Goal: Register for event/course

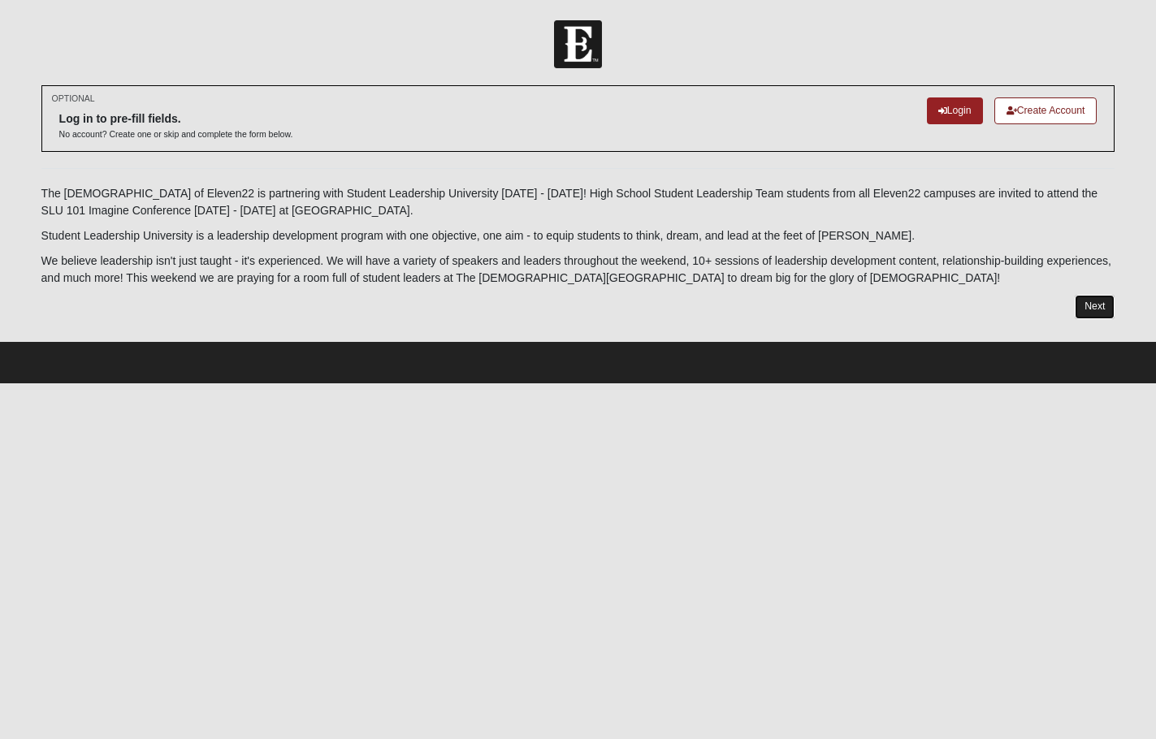
click at [1096, 305] on link "Next" at bounding box center [1095, 307] width 40 height 24
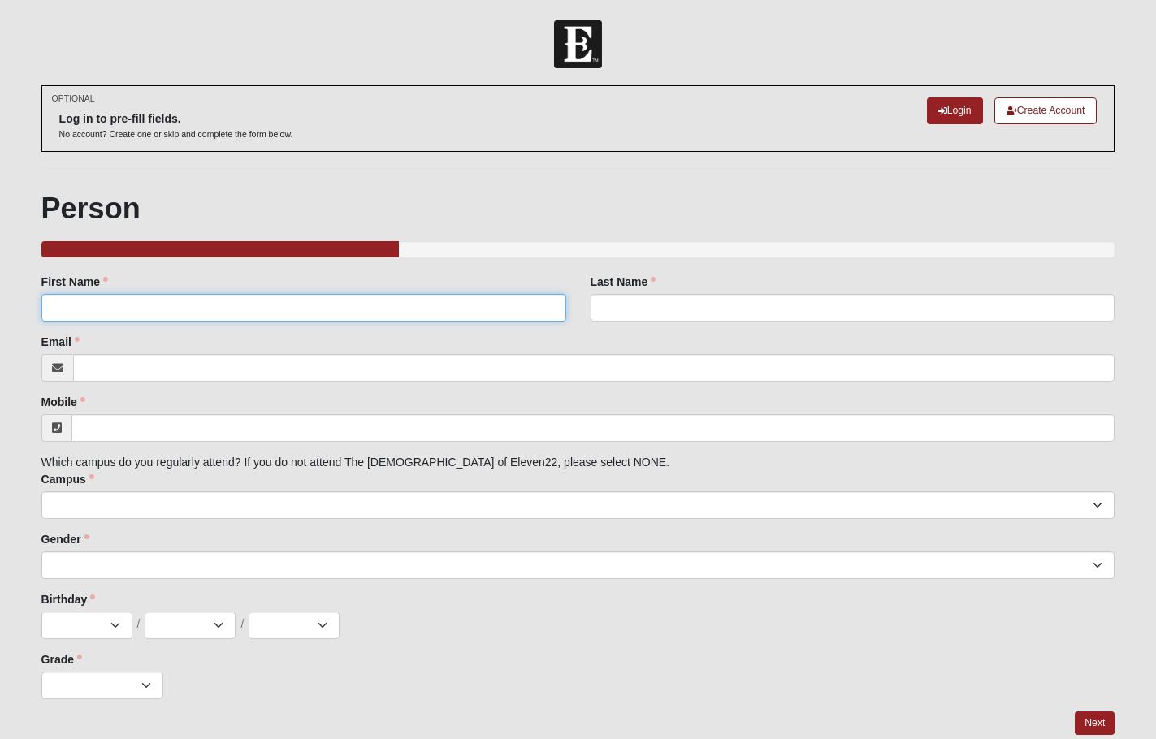
click at [394, 314] on input "First Name" at bounding box center [303, 308] width 525 height 28
type input "[PERSON_NAME]"
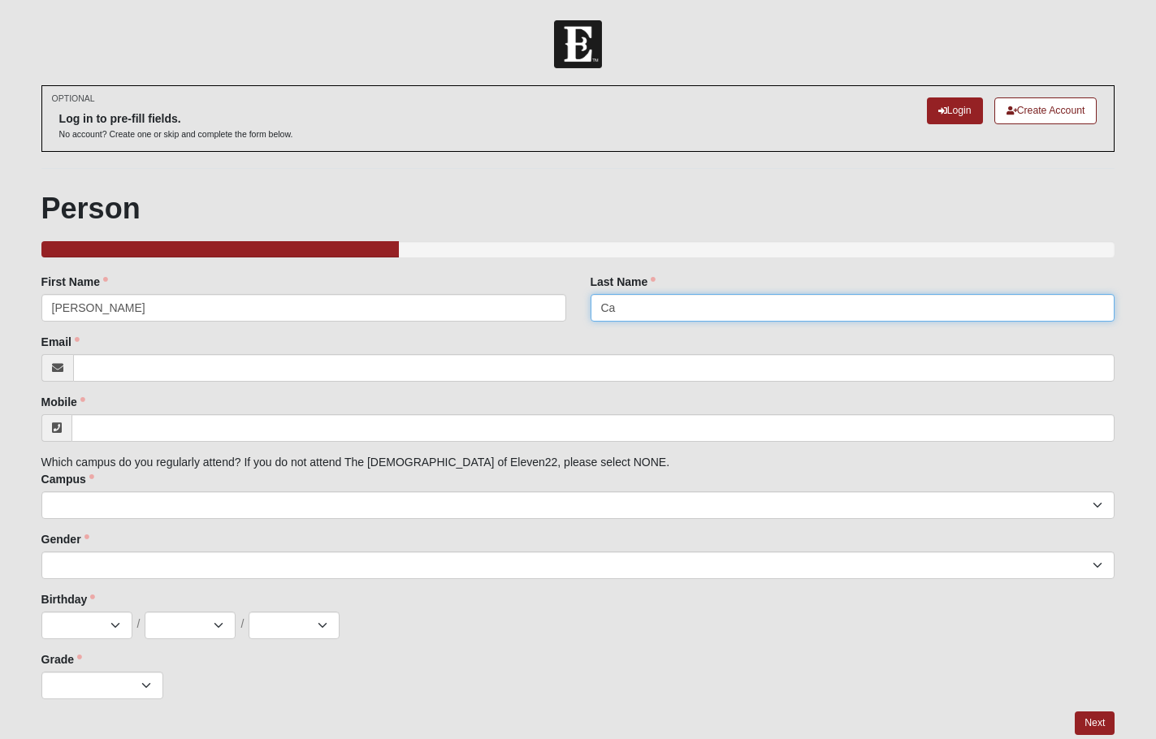
type input "C"
type input "[PERSON_NAME]"
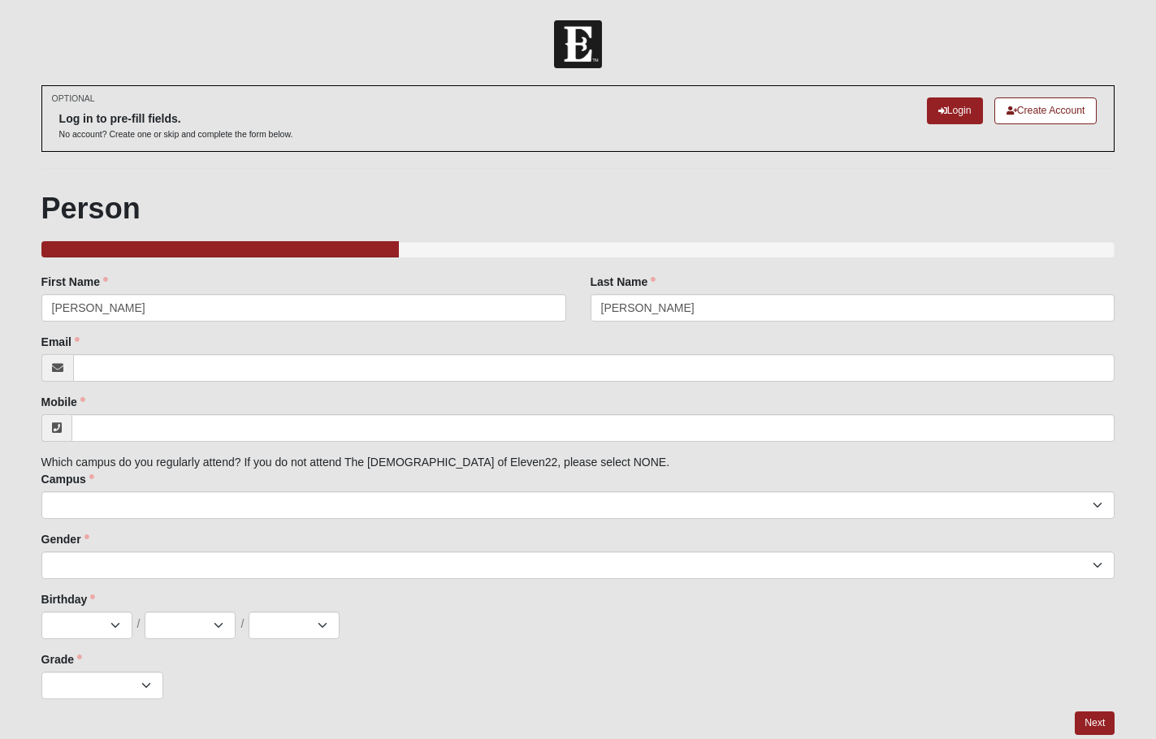
click at [478, 202] on h1 "Person" at bounding box center [578, 208] width 1074 height 35
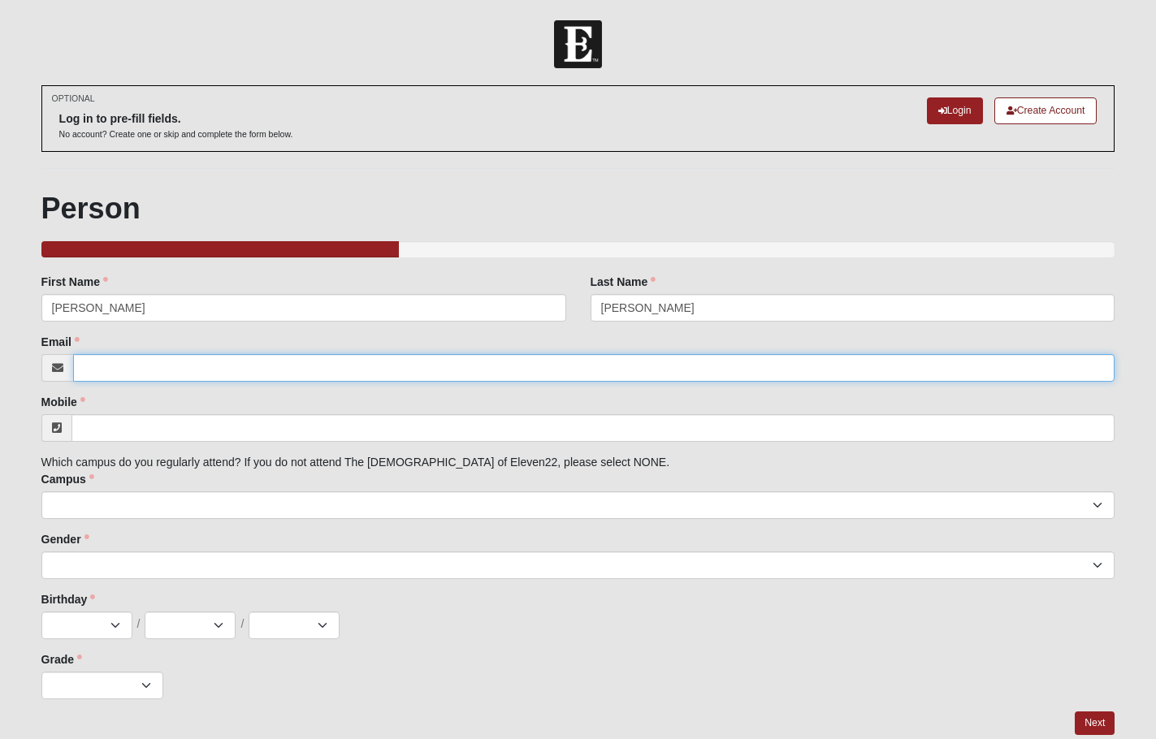
click at [276, 364] on input "Email" at bounding box center [594, 368] width 1042 height 28
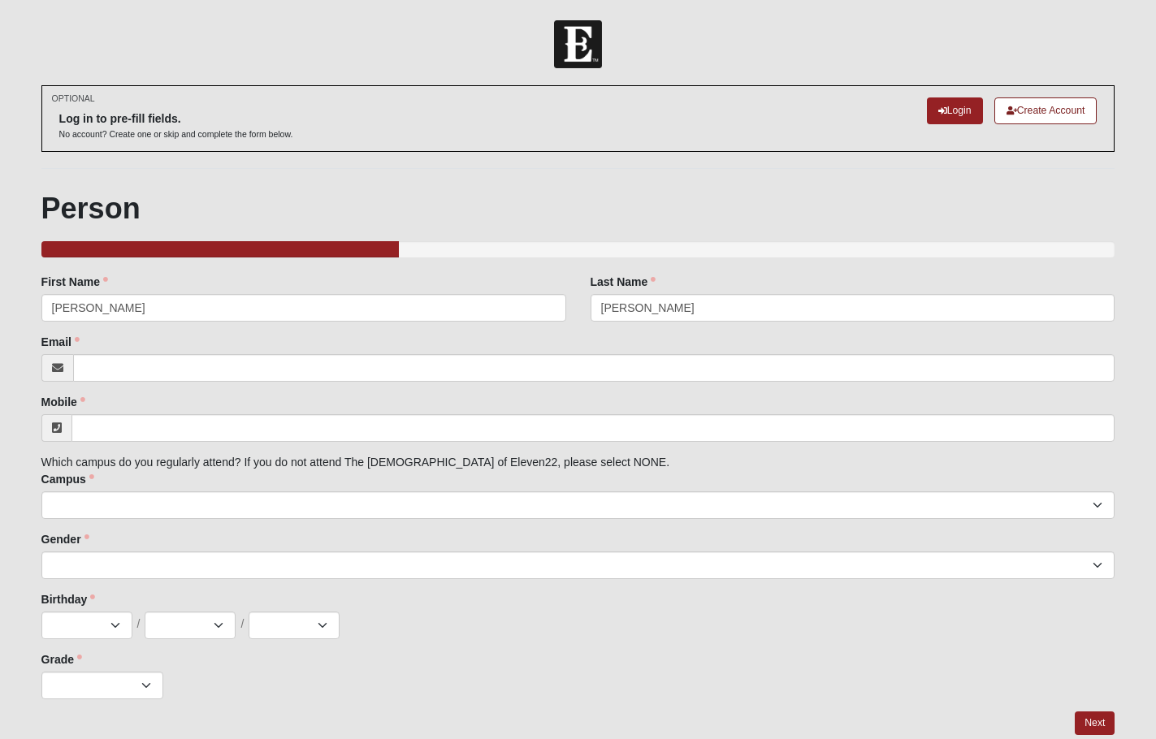
click at [501, 406] on div "Mobile Mobile is required." at bounding box center [578, 418] width 1074 height 48
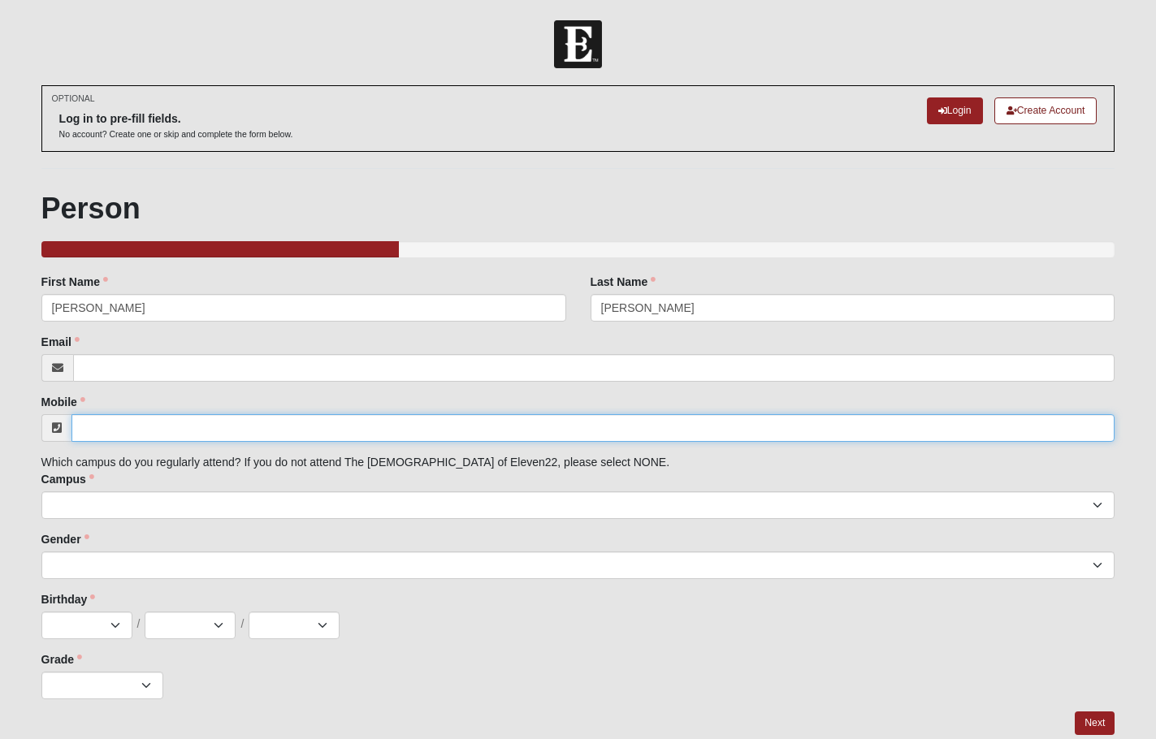
click at [492, 427] on input "Mobile" at bounding box center [593, 428] width 1044 height 28
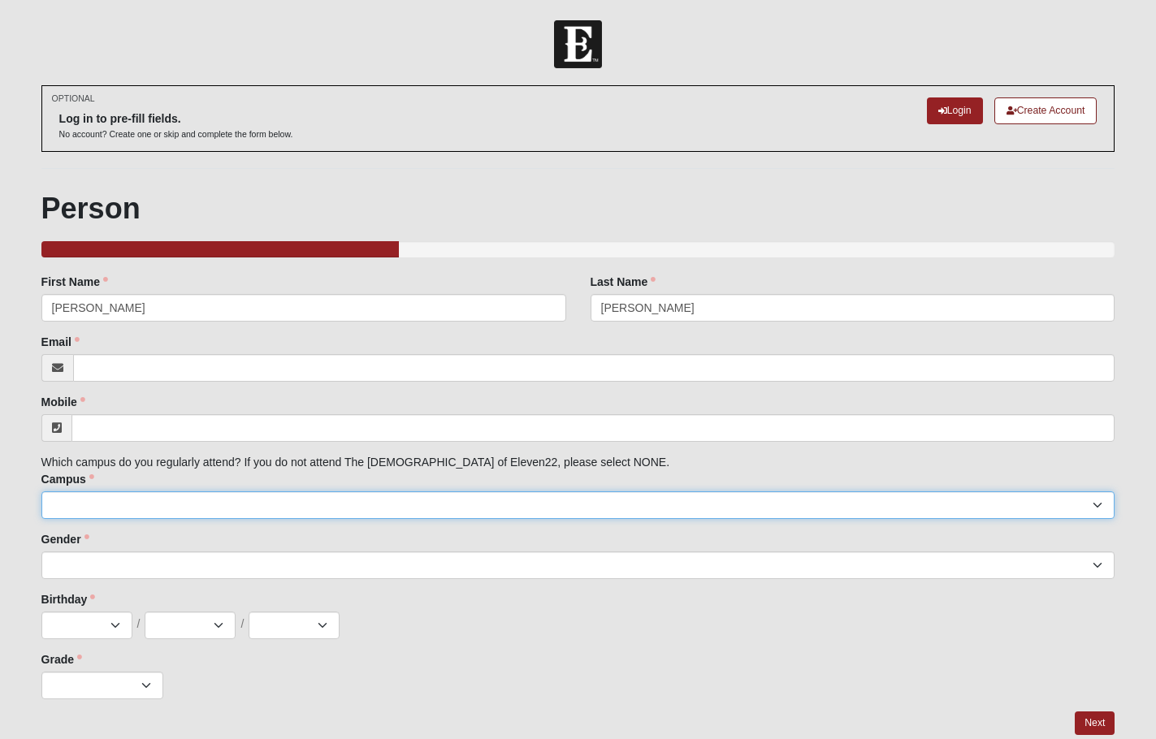
click at [564, 511] on select "Arlington Baymeadows Eleven22 Online [PERSON_NAME][GEOGRAPHIC_DATA] Jesup [GEOG…" at bounding box center [578, 505] width 1074 height 28
select select "11"
click at [41, 491] on select "Arlington Baymeadows Eleven22 Online [PERSON_NAME][GEOGRAPHIC_DATA] Jesup [GEOG…" at bounding box center [578, 505] width 1074 height 28
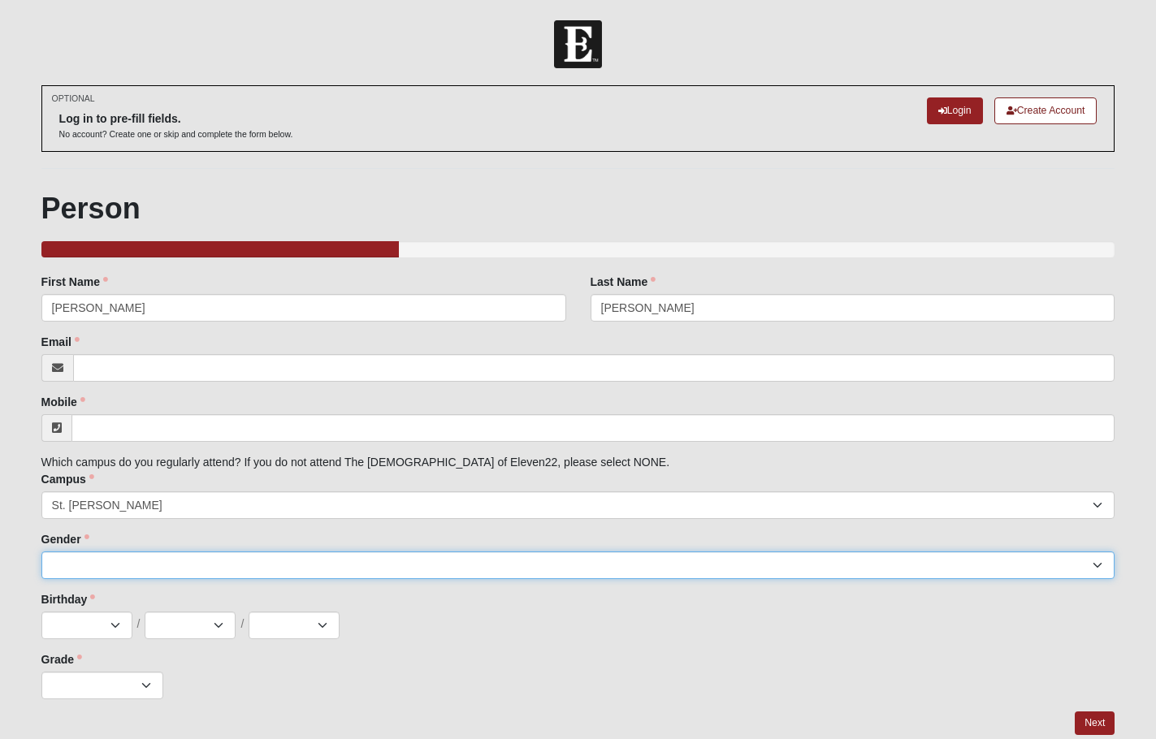
click at [273, 563] on select "[DEMOGRAPHIC_DATA] [DEMOGRAPHIC_DATA]" at bounding box center [578, 566] width 1074 height 28
select select "2"
click at [41, 552] on select "[DEMOGRAPHIC_DATA] [DEMOGRAPHIC_DATA]" at bounding box center [578, 566] width 1074 height 28
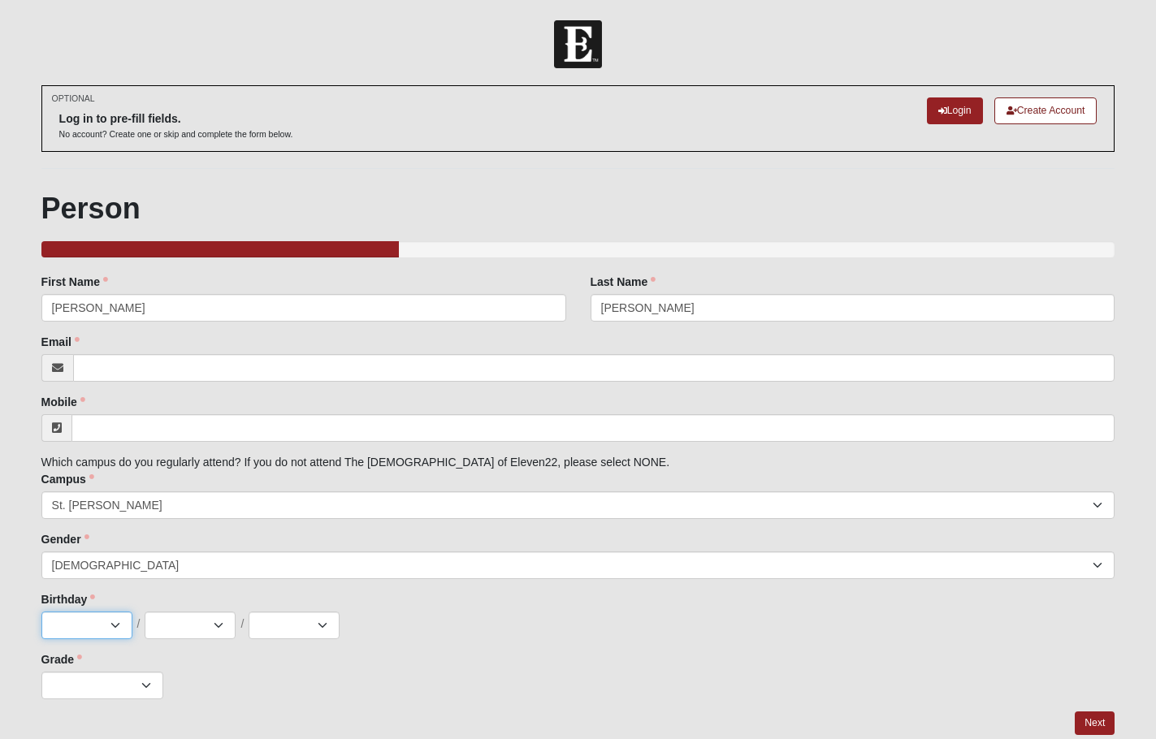
click at [112, 620] on select "Jan Feb Mar Apr May Jun [DATE] Aug Sep Oct Nov Dec" at bounding box center [86, 626] width 91 height 28
select select "10"
click at [41, 612] on select "Jan Feb Mar Apr May Jun [DATE] Aug Sep Oct Nov Dec" at bounding box center [86, 626] width 91 height 28
click at [206, 620] on select "1 2 3 4 5 6 7 8 9 10 11 12 13 14 15 16 17 18 19 20 21 22 23 24 25 26 27 28 29 3…" at bounding box center [190, 626] width 91 height 28
select select "5"
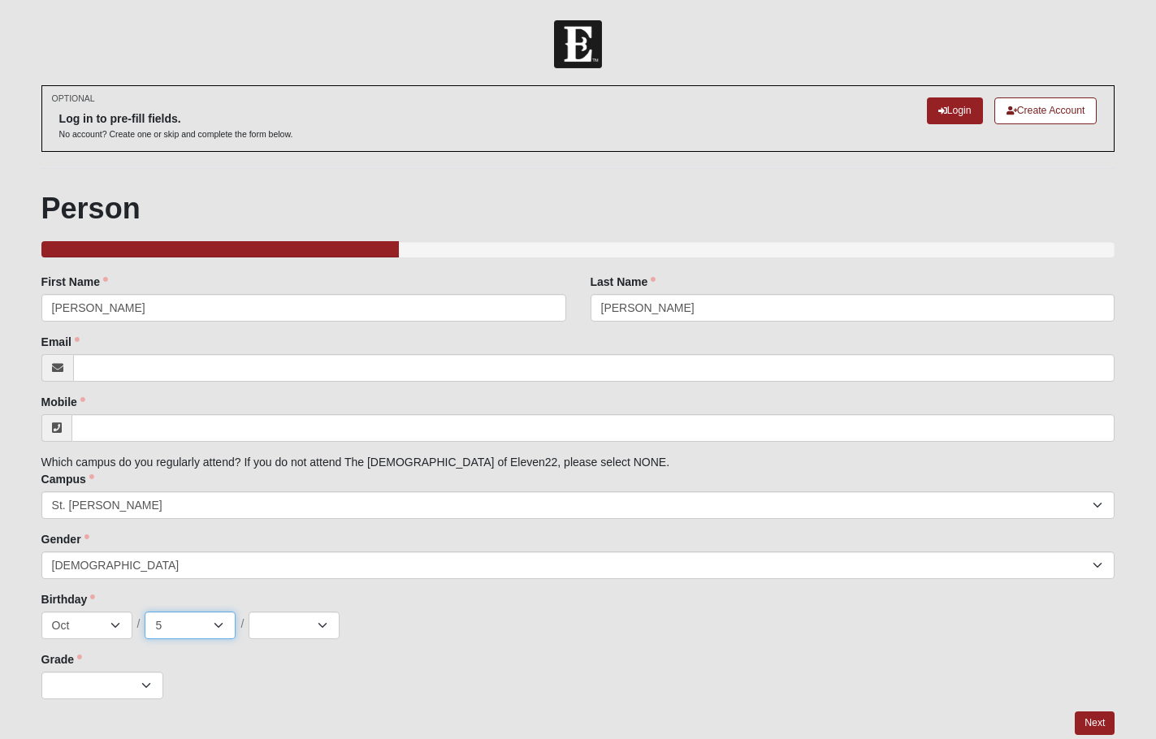
click at [145, 612] on select "1 2 3 4 5 6 7 8 9 10 11 12 13 14 15 16 17 18 19 20 21 22 23 24 25 26 27 28 29 3…" at bounding box center [190, 626] width 91 height 28
click at [295, 617] on select "2025 2024 2023 2022 2021 2020 2019 2018 2017 2016 2015 2014 2013 2012 2011 2010…" at bounding box center [294, 626] width 91 height 28
select select "2009"
click at [249, 612] on select "2025 2024 2023 2022 2021 2020 2019 2018 2017 2016 2015 2014 2013 2012 2011 2010…" at bounding box center [294, 626] width 91 height 28
click at [115, 675] on select "K 1st 2nd 3rd 4th 5th 6th 7th 8th 9th 10th 11th 12th" at bounding box center [102, 686] width 122 height 28
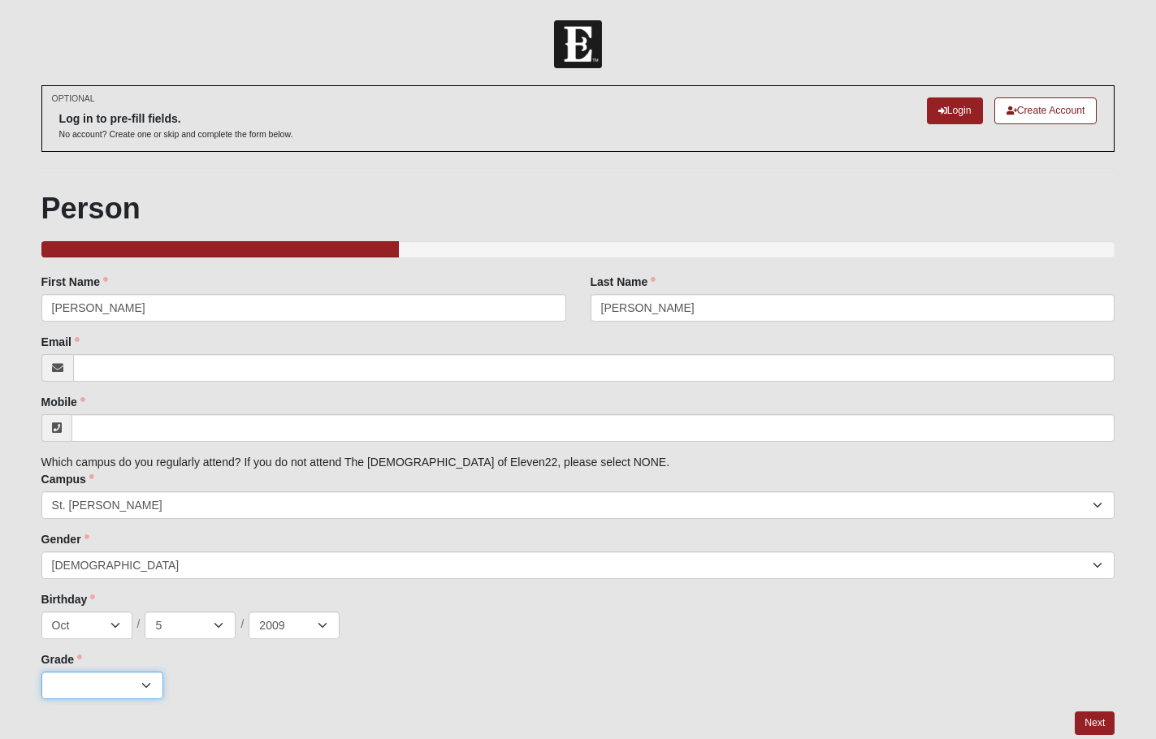
select select "2"
click at [41, 672] on select "K 1st 2nd 3rd 4th 5th 6th 7th 8th 9th 10th 11th 12th" at bounding box center [102, 686] width 122 height 28
click at [488, 652] on div "Grade K 1st 2nd 3rd 4th 5th 6th 7th 8th 9th 10th 11th 12th Grade is required." at bounding box center [578, 676] width 1074 height 48
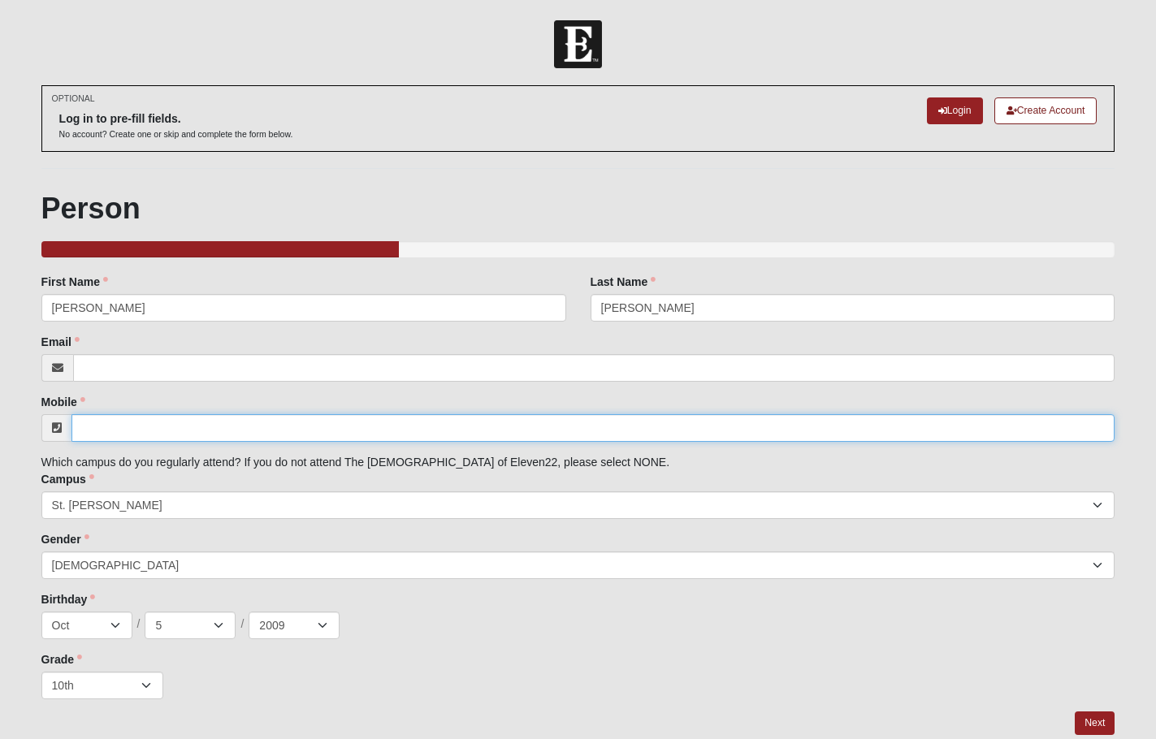
click at [128, 423] on input "Mobile" at bounding box center [593, 428] width 1044 height 28
paste input "904) 832-8114‬"
click at [81, 427] on input "904) 832-8114‬" at bounding box center [593, 428] width 1044 height 28
click at [81, 423] on input "[PHONE_NUMBER]‬" at bounding box center [593, 428] width 1044 height 28
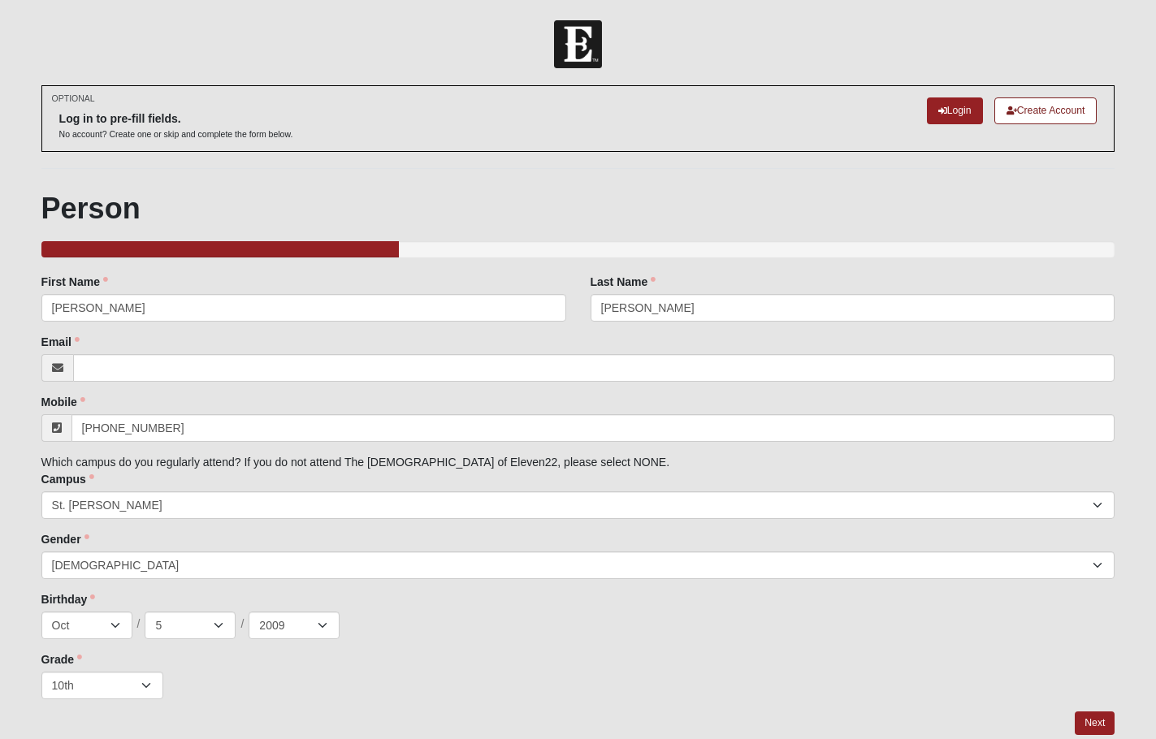
type input "[PHONE_NUMBER]"
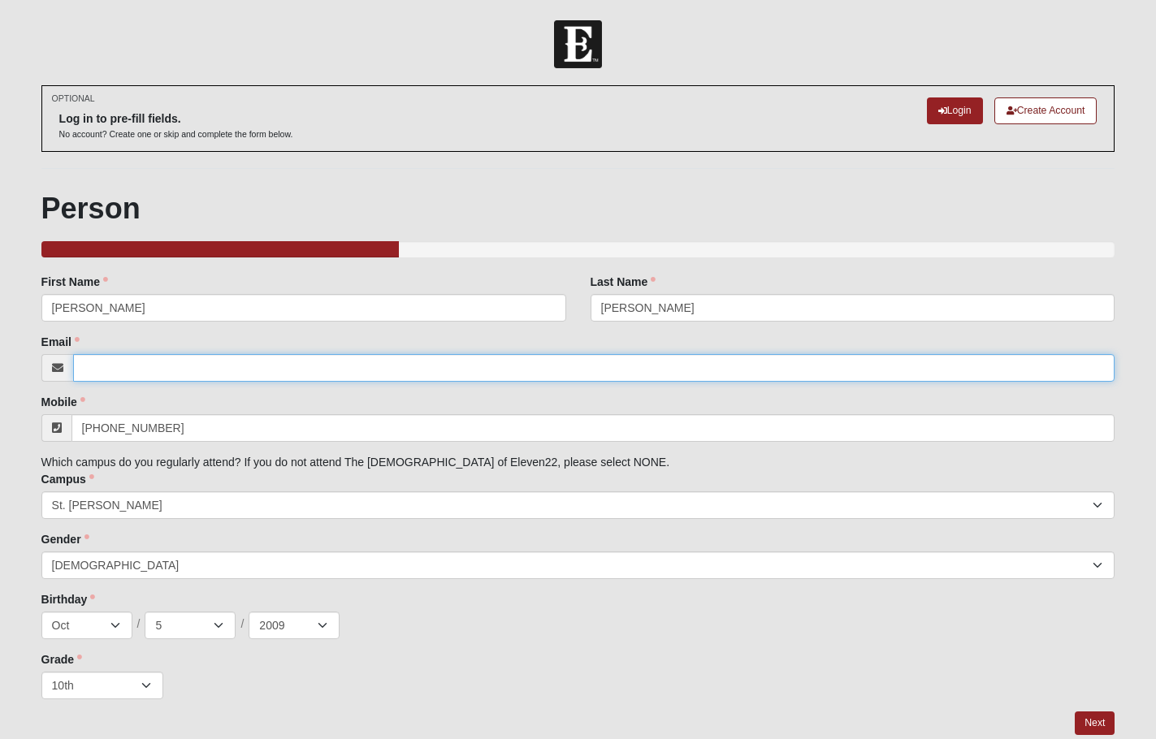
click at [293, 375] on input "Email" at bounding box center [594, 368] width 1042 height 28
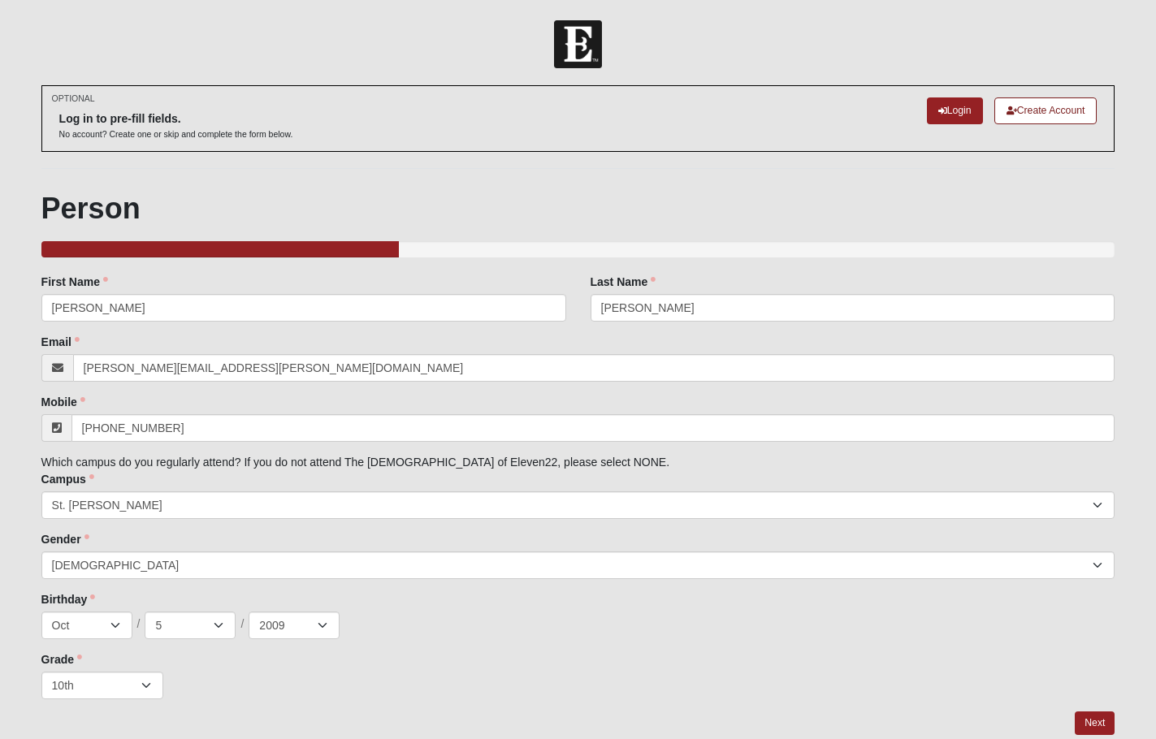
click at [543, 652] on div "Grade K 1st 2nd 3rd 4th 5th 6th 7th 8th 9th 10th 11th 12th Grade is required." at bounding box center [578, 676] width 1074 height 48
click at [27, 449] on form "Log In SLT / SLU 2025 Events SLT / SLU 2025 Error OPTIONAL Log in to pre-fill f…" at bounding box center [578, 409] width 1156 height 779
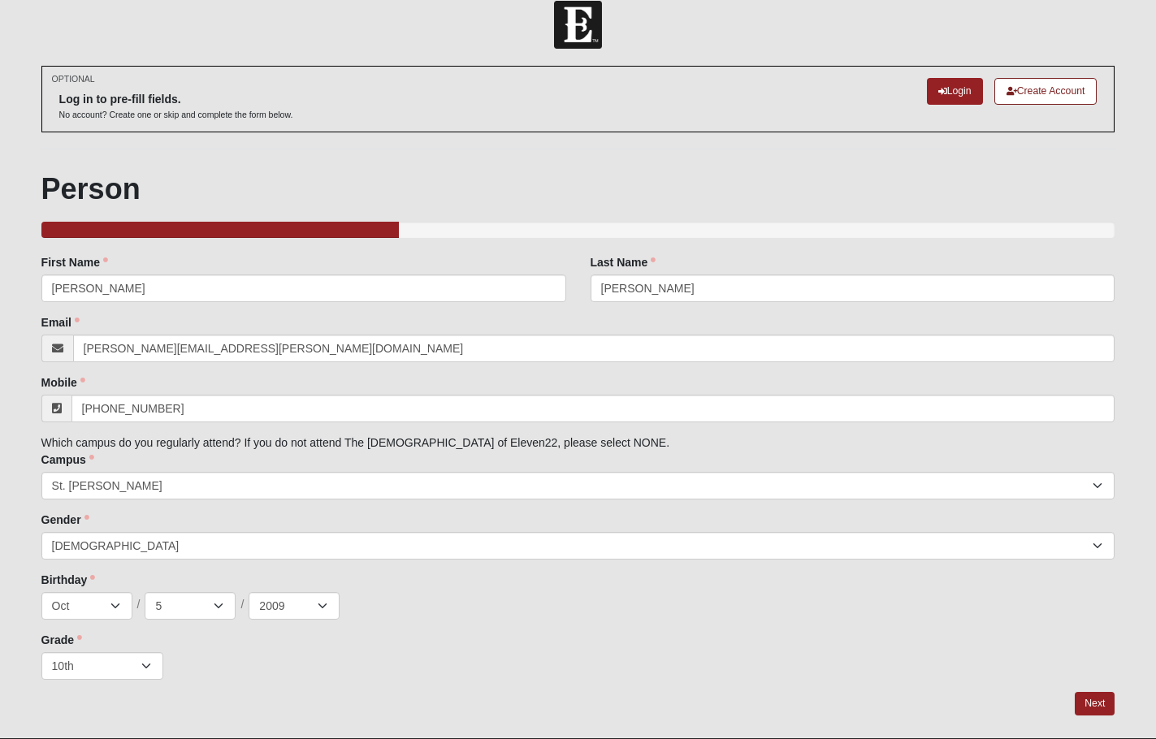
scroll to position [31, 0]
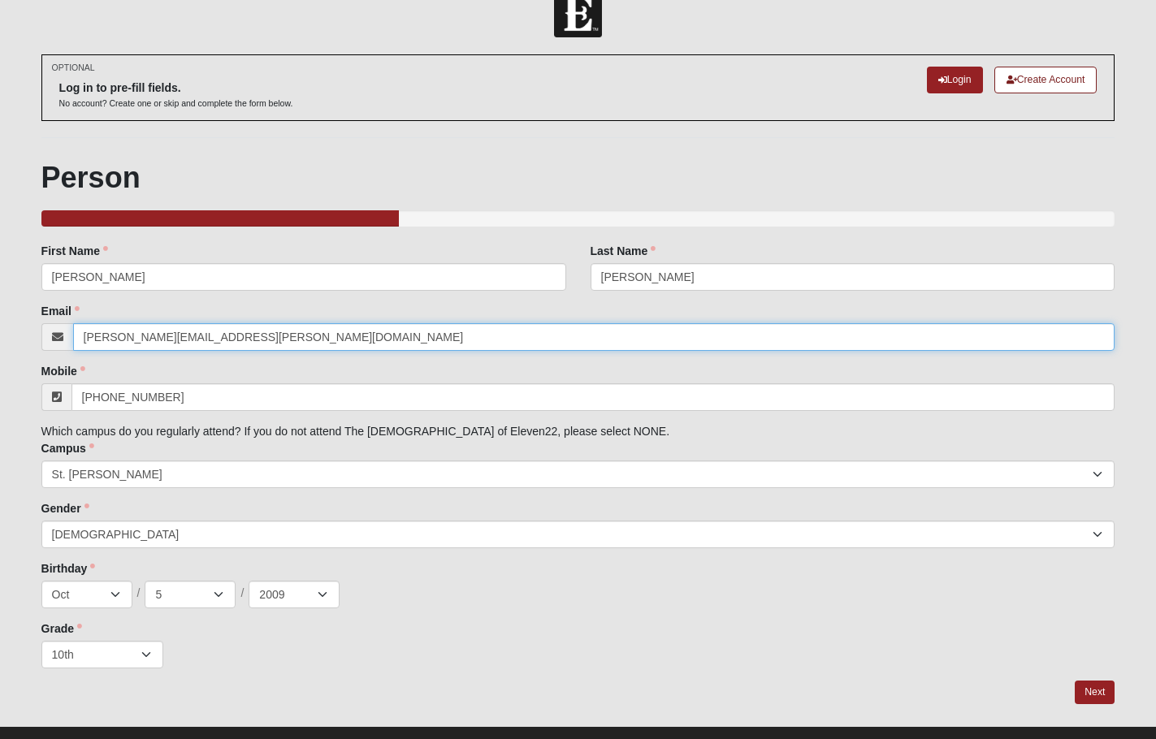
drag, startPoint x: 240, startPoint y: 338, endPoint x: 79, endPoint y: 311, distance: 163.1
click at [79, 311] on div "Email [PERSON_NAME][EMAIL_ADDRESS][PERSON_NAME][DOMAIN_NAME] Email address is n…" at bounding box center [578, 327] width 1074 height 48
type input "j"
type input "[EMAIL_ADDRESS][PERSON_NAME][DOMAIN_NAME]"
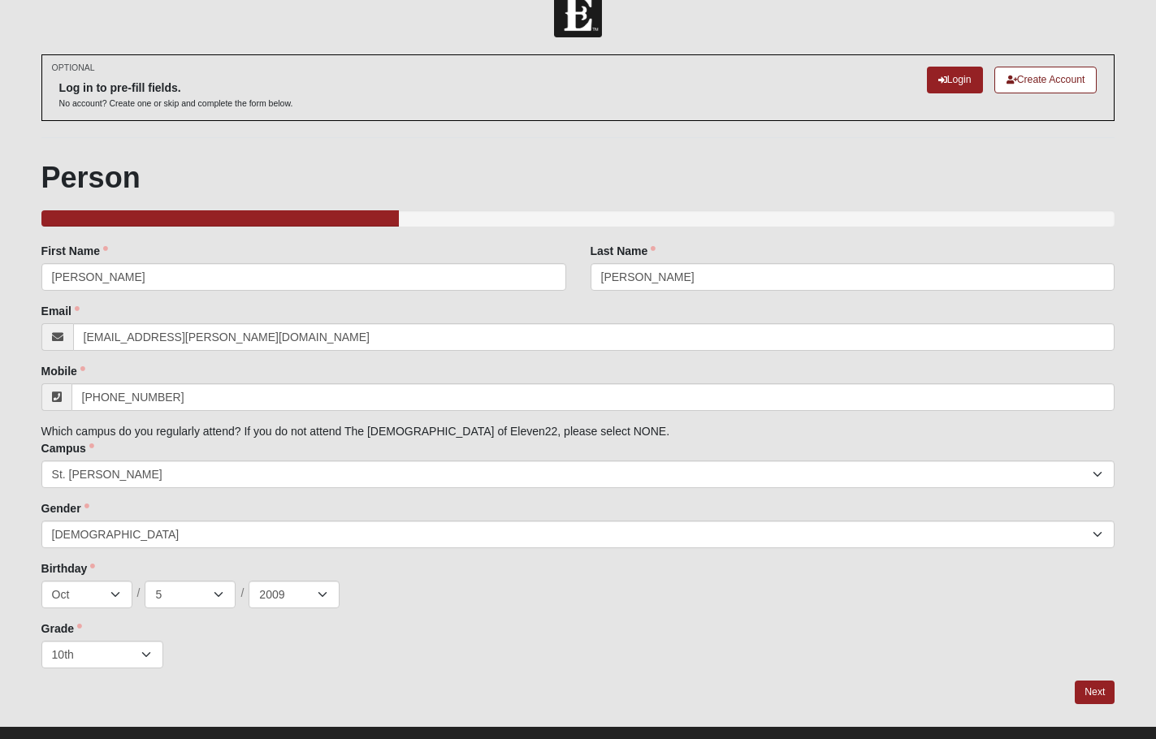
click at [682, 641] on div "K 1st 2nd 3rd 4th 5th 6th 7th 8th 9th 10th 11th 12th" at bounding box center [578, 655] width 1074 height 28
click at [1095, 692] on link "Next" at bounding box center [1095, 693] width 40 height 24
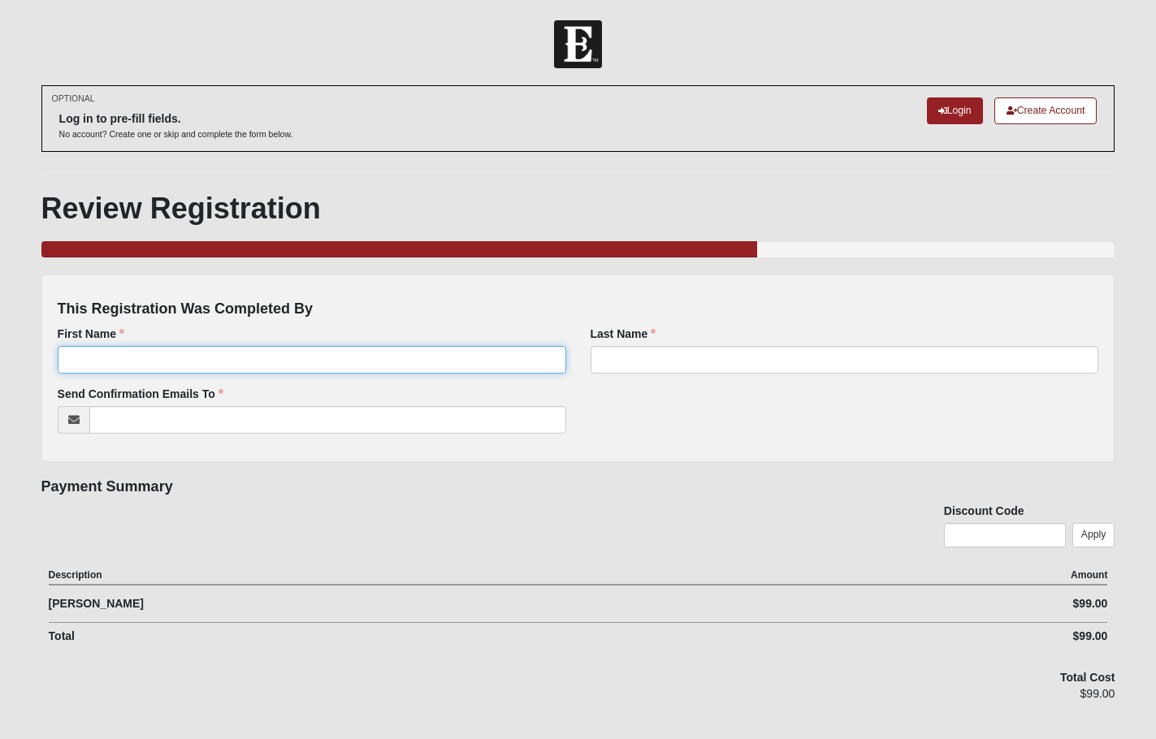
click at [326, 362] on input "First Name" at bounding box center [312, 360] width 509 height 28
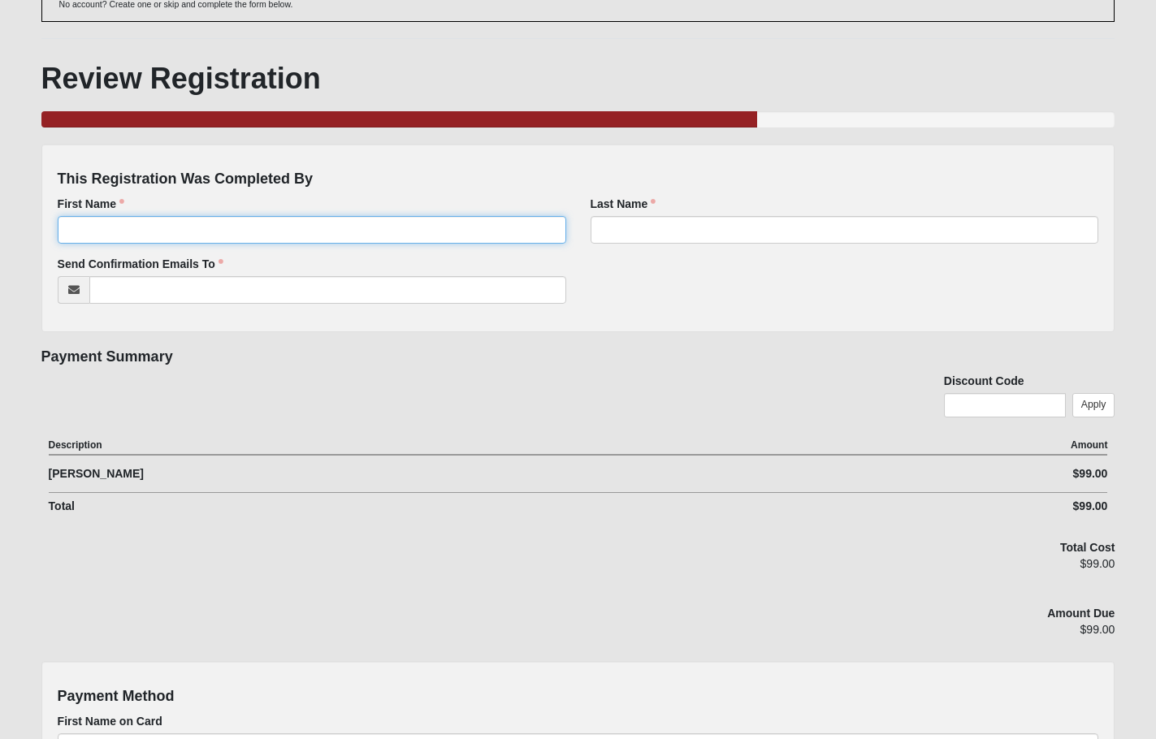
scroll to position [136, 0]
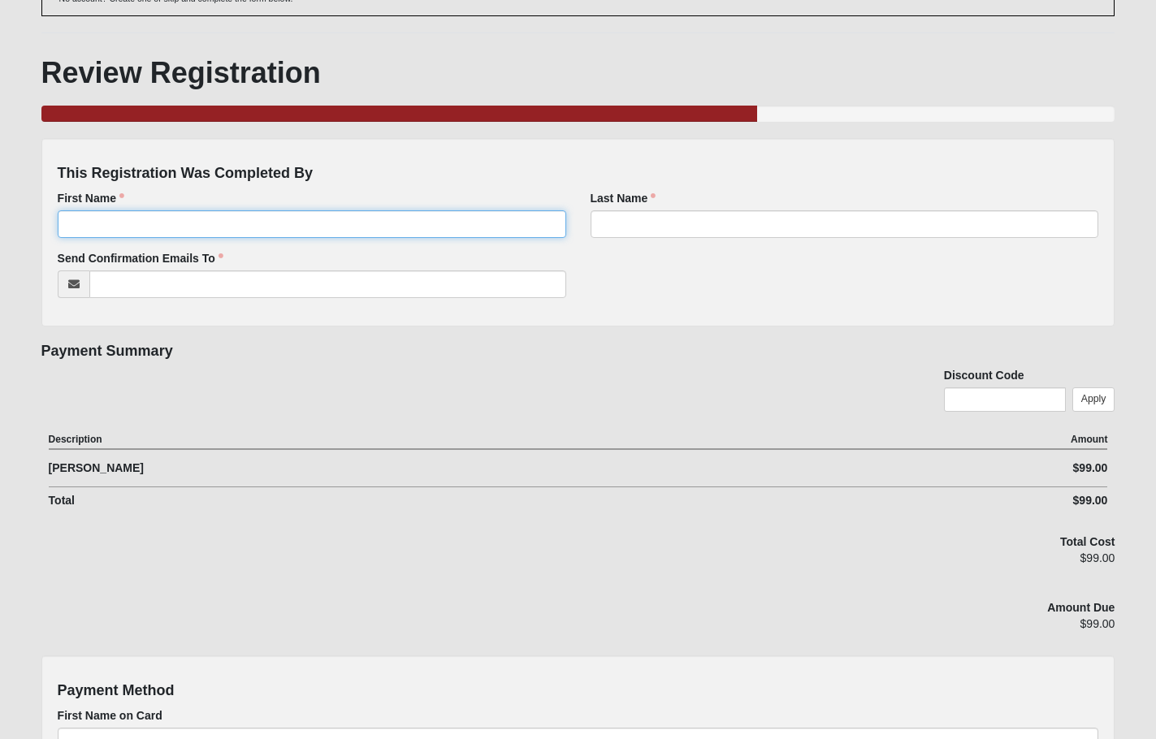
click at [385, 229] on input "First Name" at bounding box center [312, 224] width 509 height 28
click at [388, 226] on input "First Name" at bounding box center [312, 224] width 509 height 28
type input "[PERSON_NAME]"
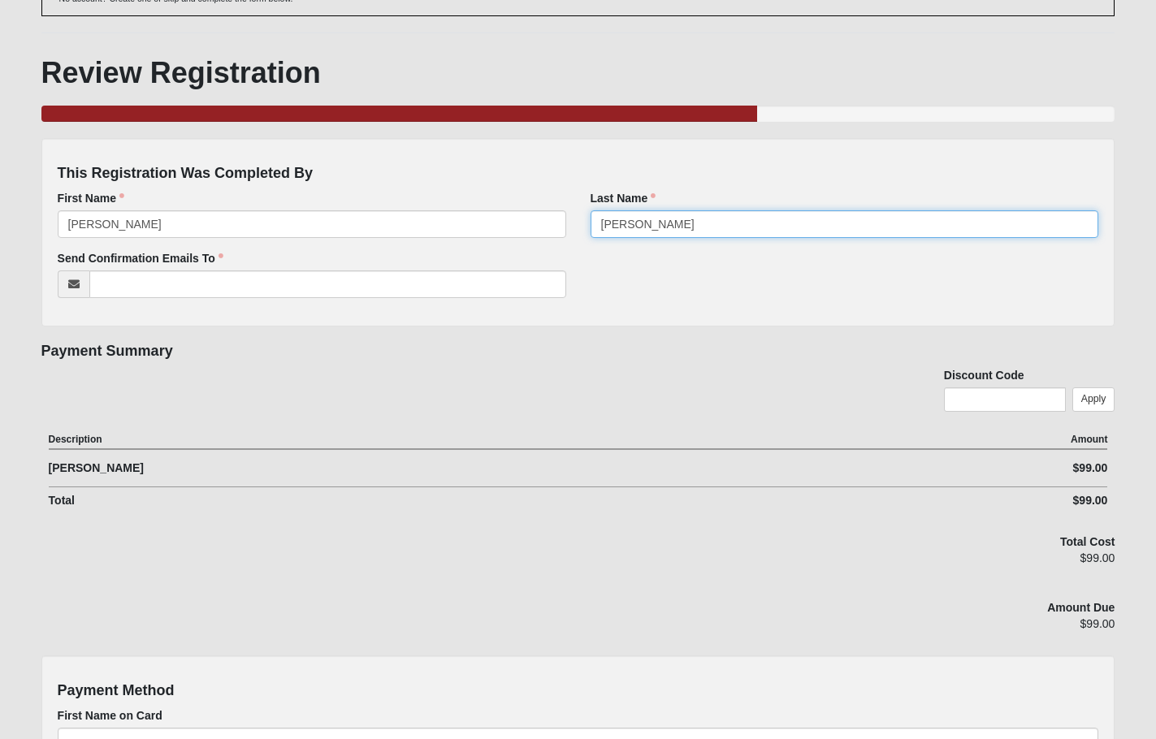
type input "[PERSON_NAME]"
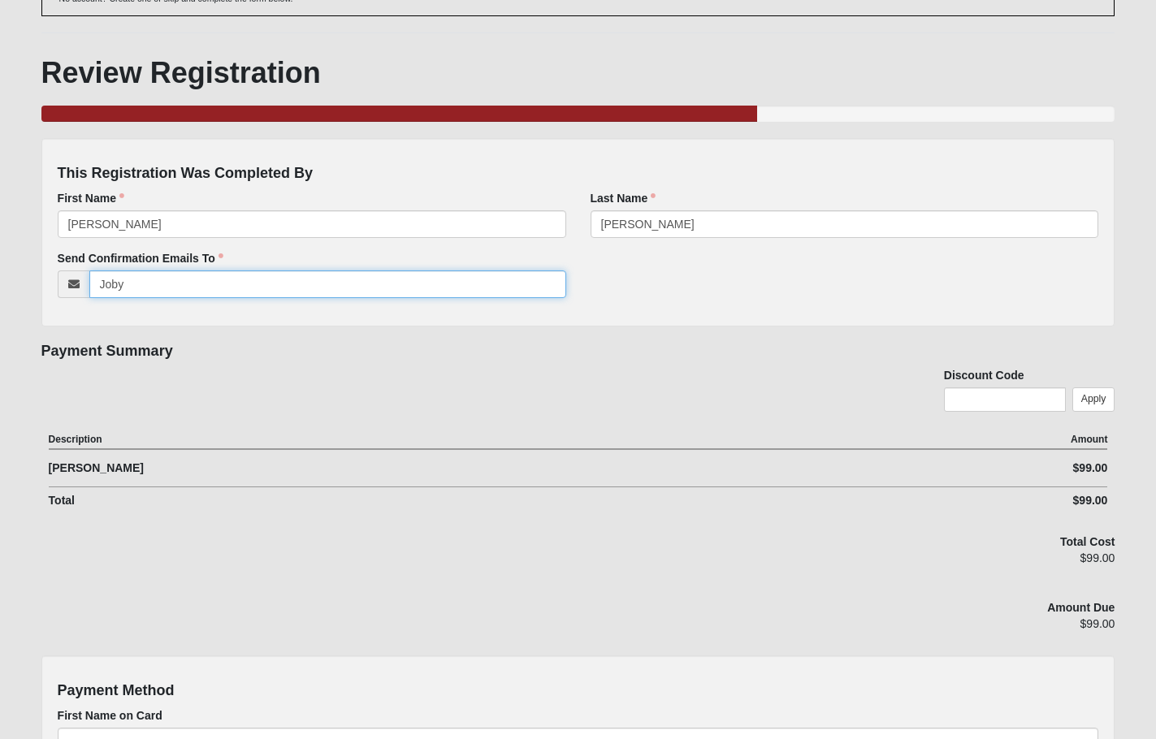
type input "[EMAIL_ADDRESS][PERSON_NAME][DOMAIN_NAME]"
type input "[STREET_ADDRESS]"
type input "[GEOGRAPHIC_DATA]"
type input "32224"
click at [303, 287] on input "[EMAIL_ADDRESS][PERSON_NAME][DOMAIN_NAME]" at bounding box center [327, 285] width 477 height 28
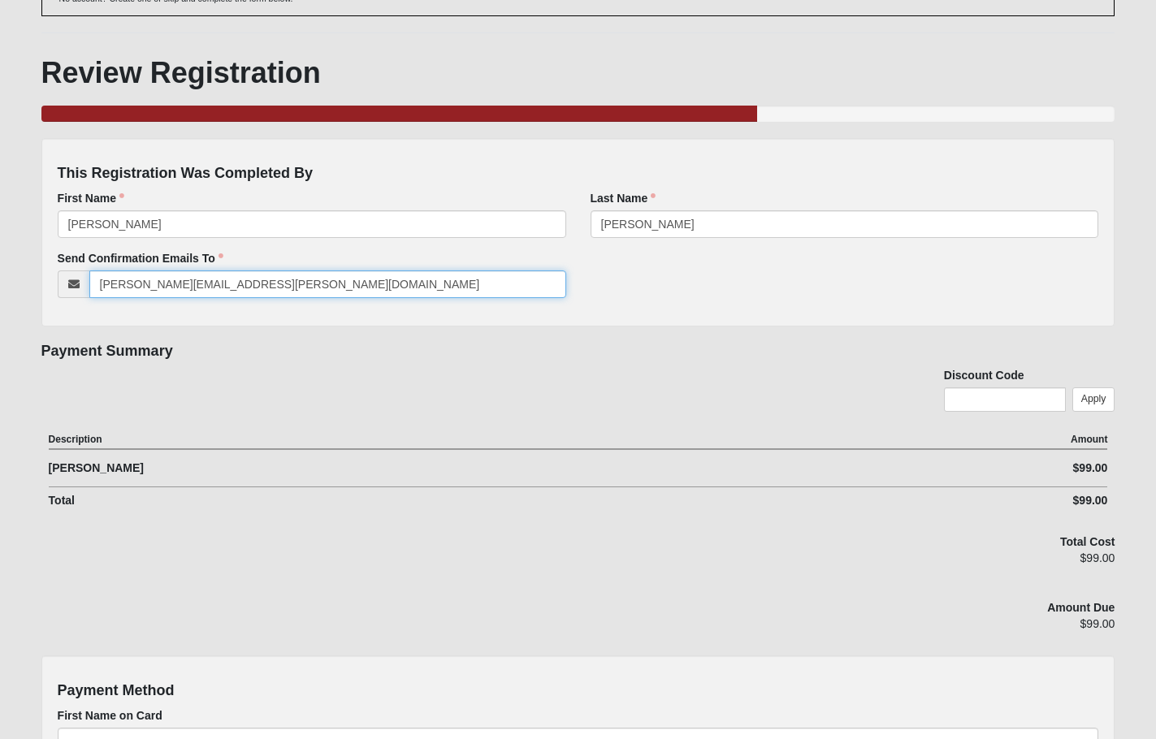
click at [103, 283] on input "[PERSON_NAME][EMAIL_ADDRESS][PERSON_NAME][DOMAIN_NAME]" at bounding box center [327, 285] width 477 height 28
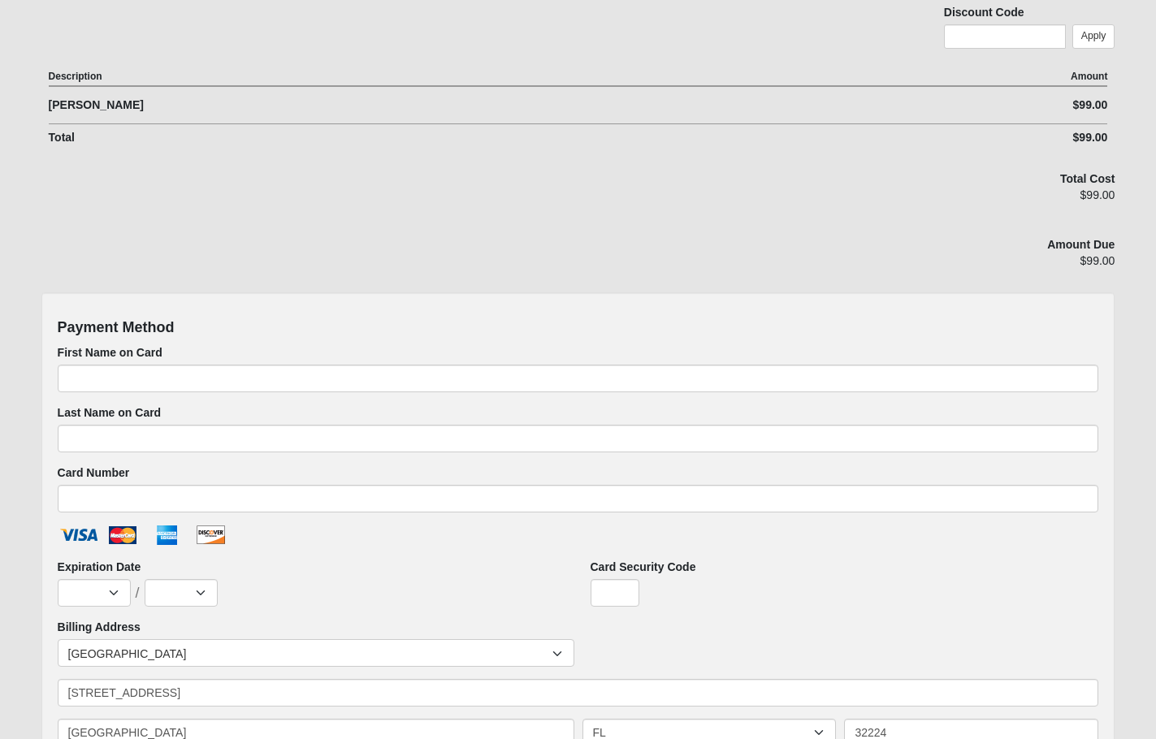
scroll to position [498, 0]
type input "[EMAIL_ADDRESS][PERSON_NAME][DOMAIN_NAME]; [PERSON_NAME][DOMAIN_NAME][EMAIL_ADD…"
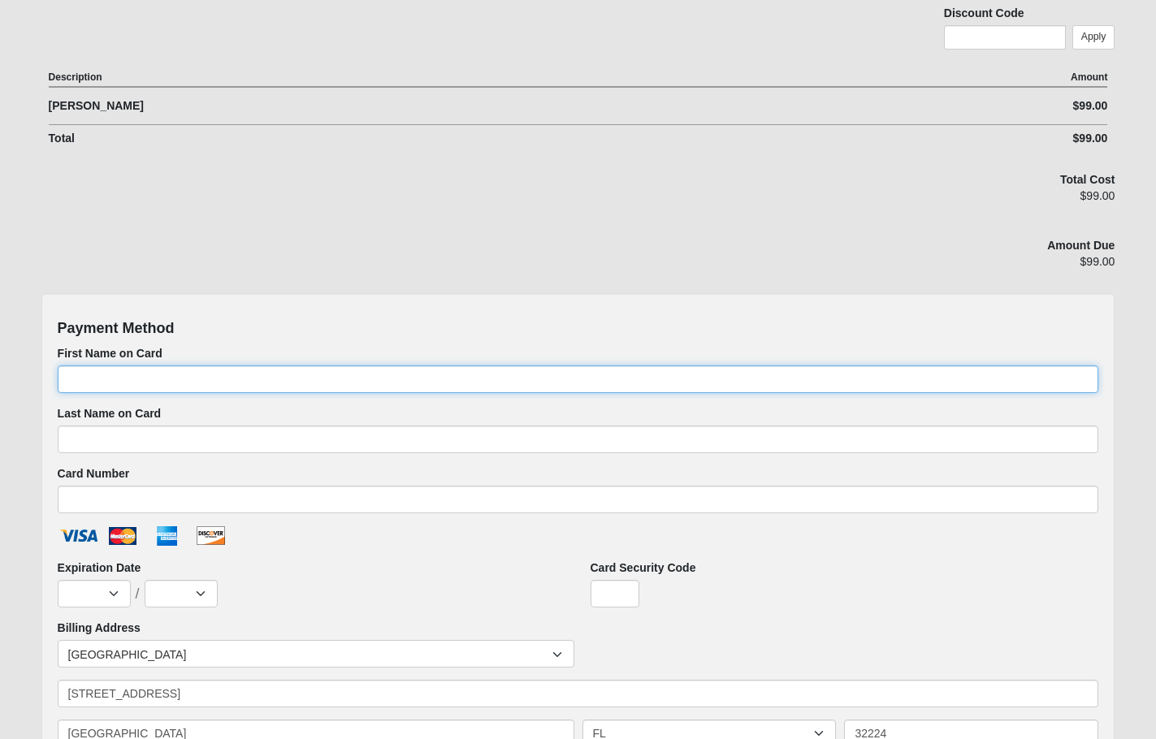
click at [597, 373] on input "First Name on Card" at bounding box center [578, 380] width 1041 height 28
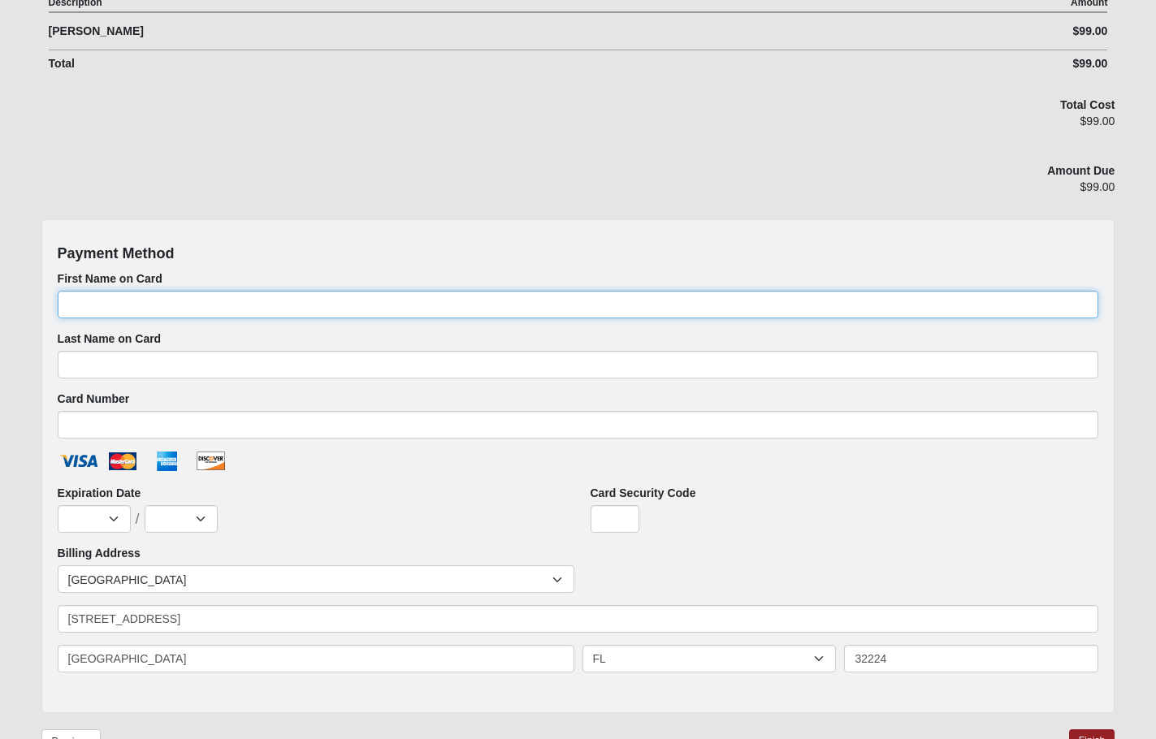
scroll to position [677, 0]
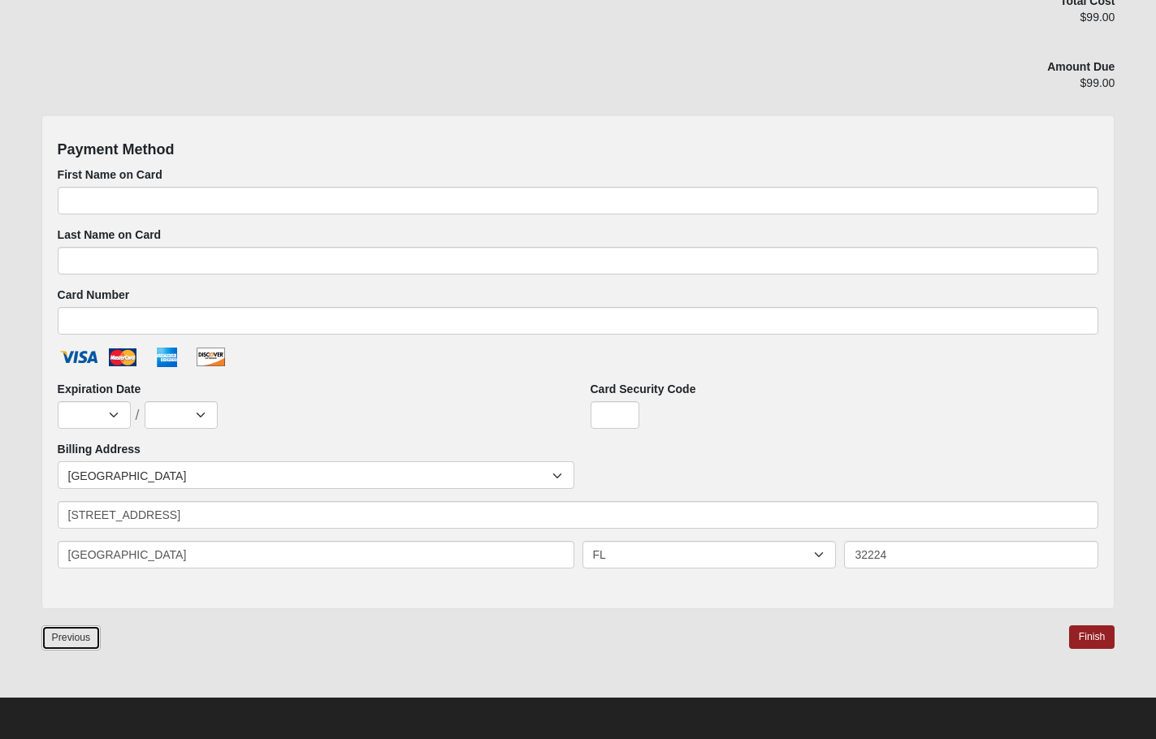
click at [65, 635] on link "Previous" at bounding box center [71, 638] width 60 height 25
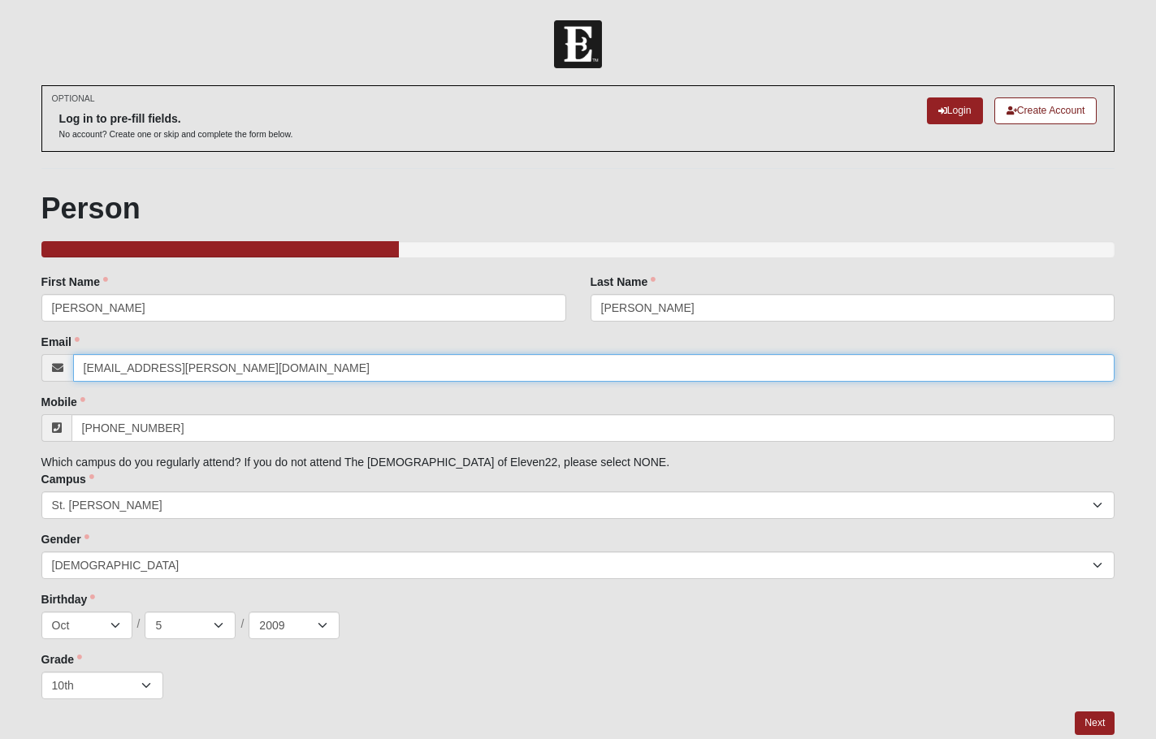
drag, startPoint x: 242, startPoint y: 367, endPoint x: -85, endPoint y: 351, distance: 327.8
click at [0, 351] on html "Log In SLT / SLU 2025 Events SLT / SLU 2025 Error OPTIONAL Log in to pre-fill f…" at bounding box center [578, 399] width 1156 height 799
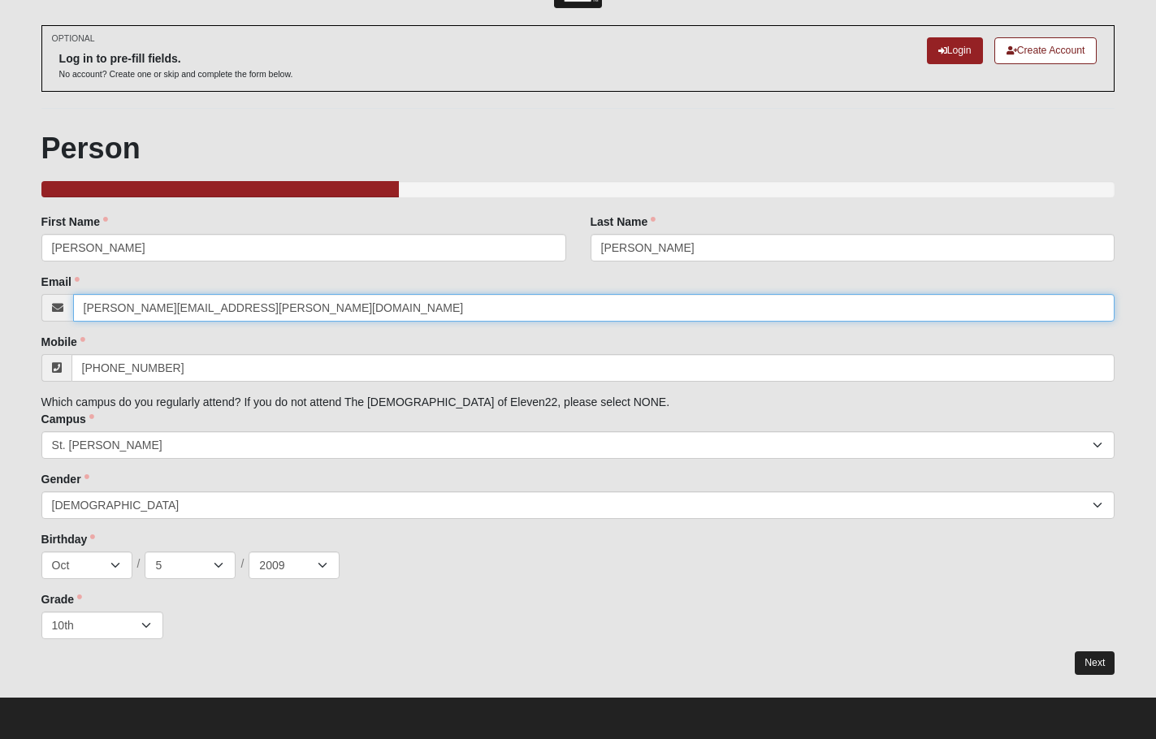
type input "[PERSON_NAME][EMAIL_ADDRESS][PERSON_NAME][DOMAIN_NAME]"
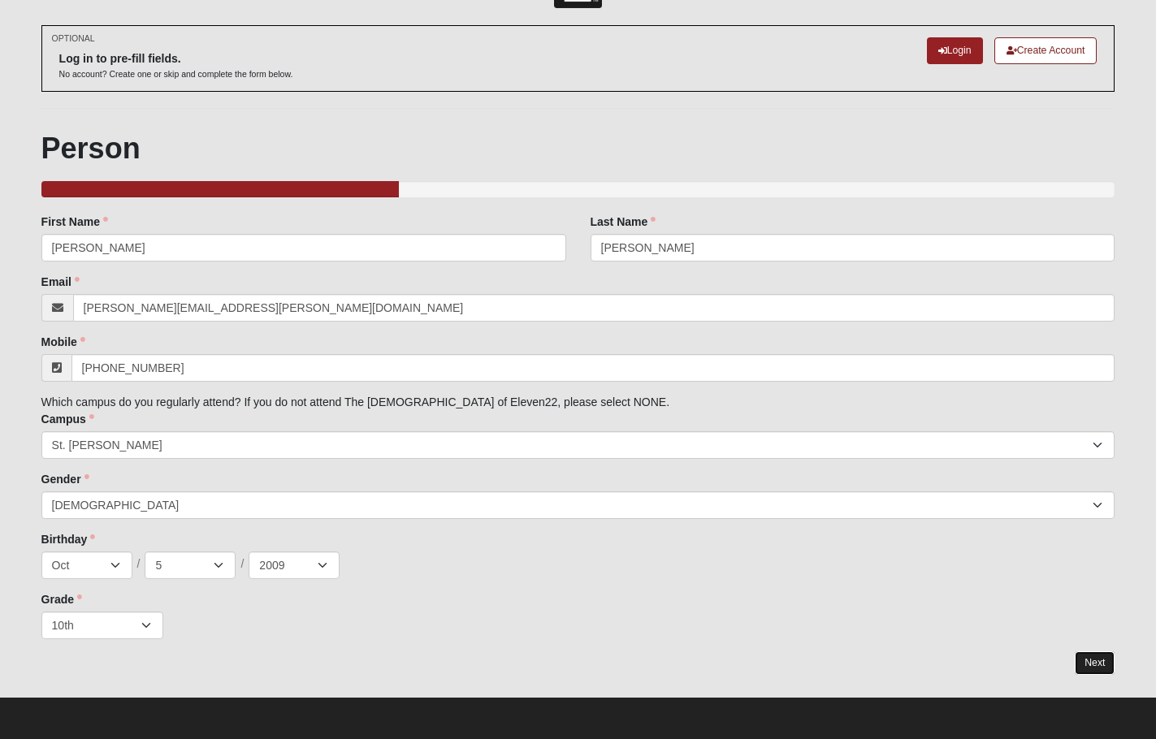
click at [1098, 660] on link "Next" at bounding box center [1095, 664] width 40 height 24
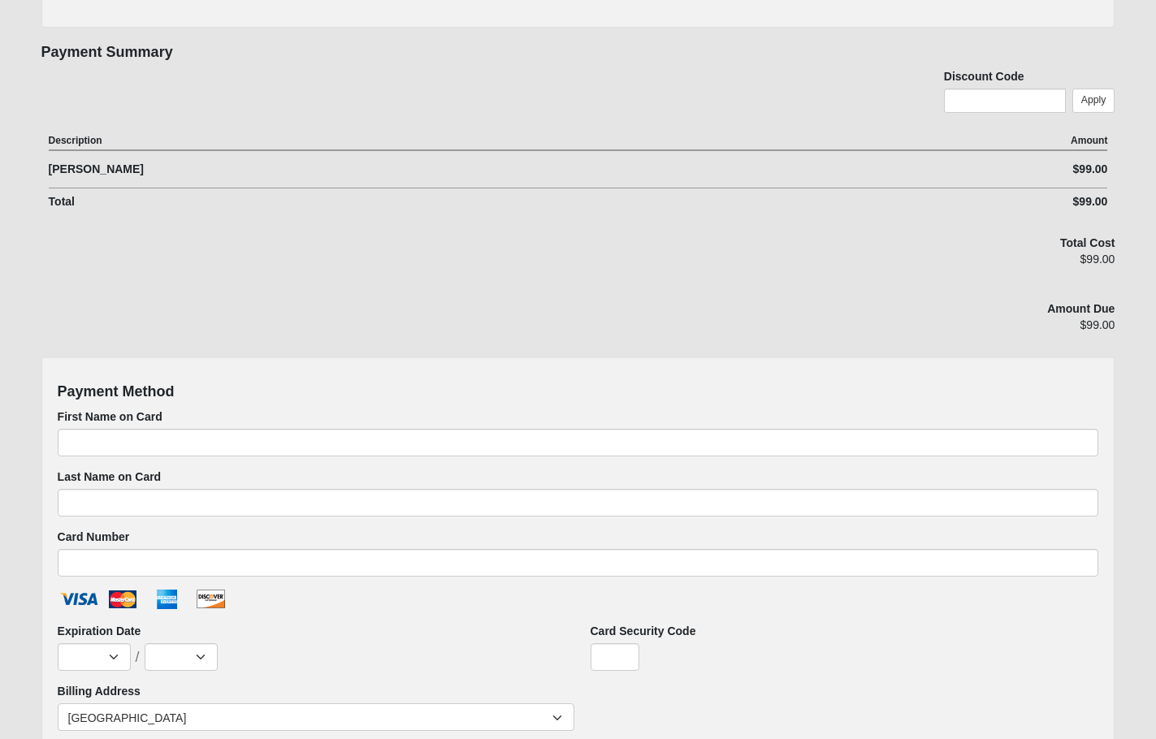
scroll to position [677, 0]
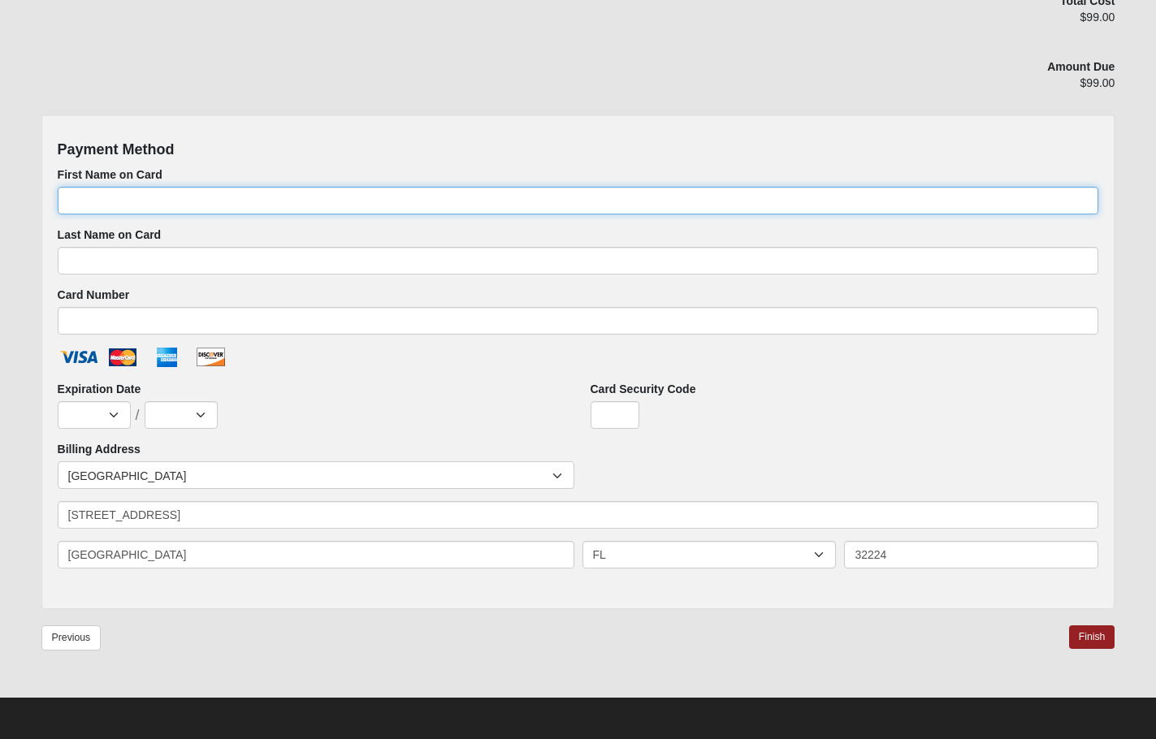
click at [171, 201] on input "First Name on Card" at bounding box center [578, 201] width 1041 height 28
type input "[PERSON_NAME]"
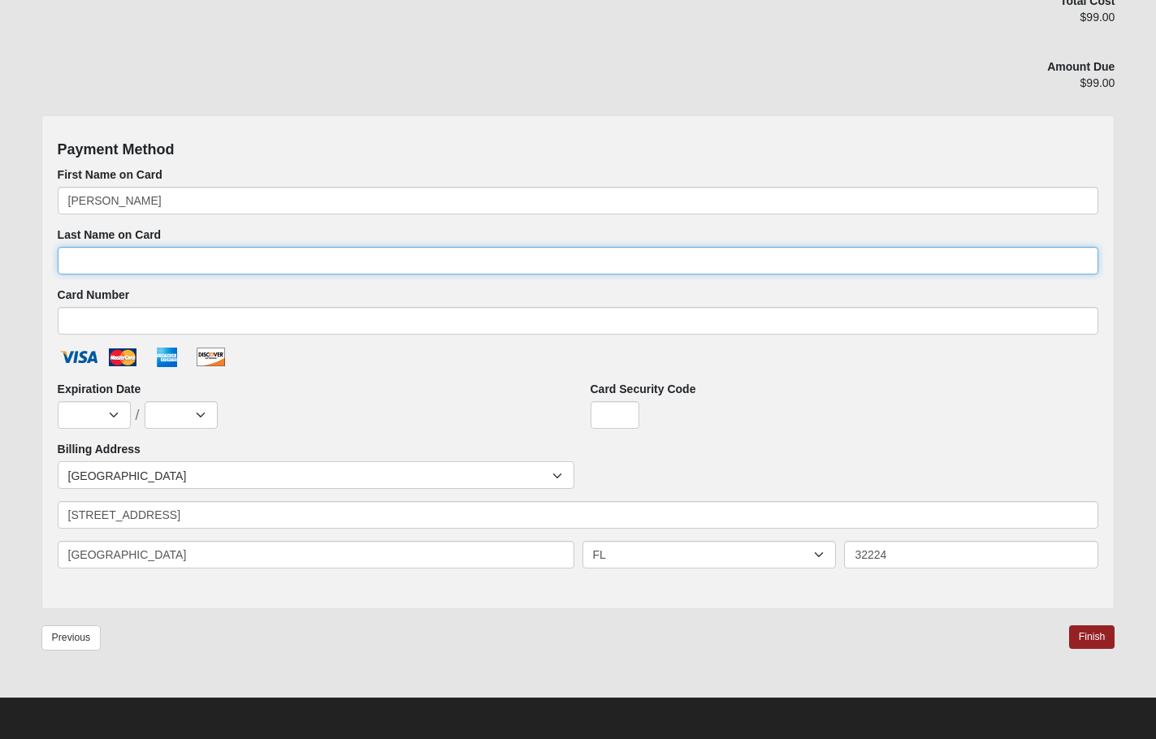
type input "[PERSON_NAME]"
type input "[CREDIT_CARD_NUMBER]"
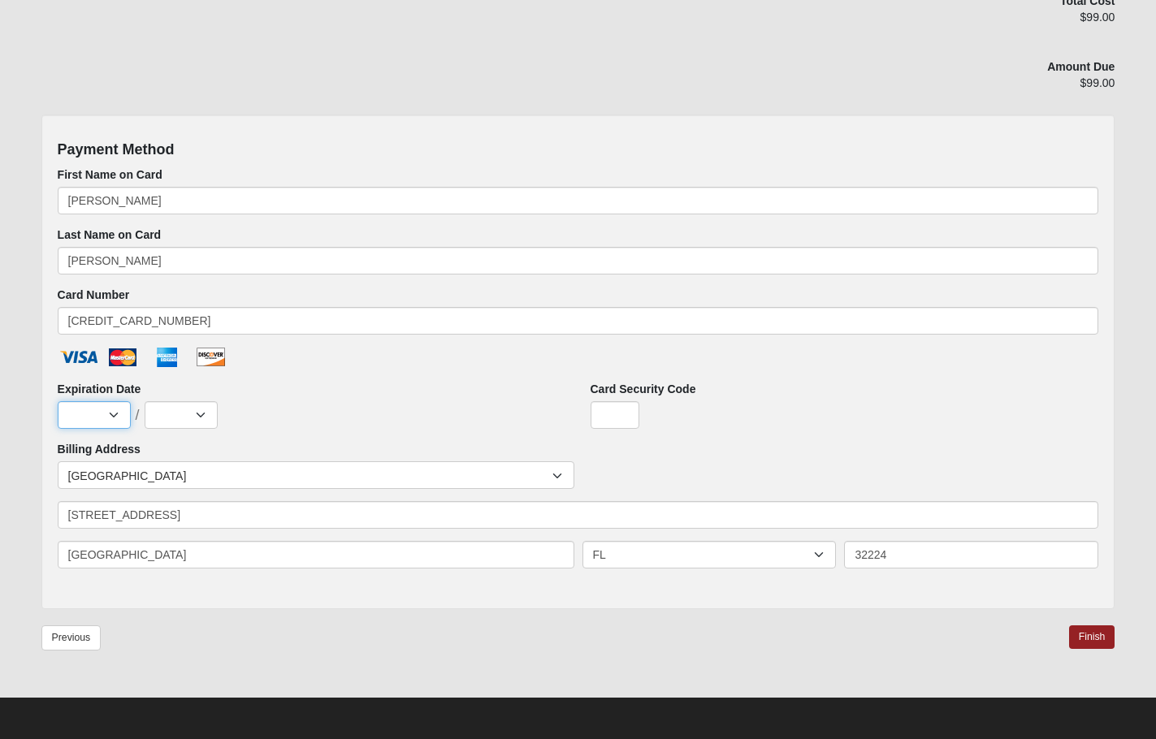
select select "1"
select select "2029"
click at [616, 416] on input "Card Security Code" at bounding box center [615, 415] width 49 height 28
type input "5974"
click at [443, 409] on div "Jan Feb Mar Apr May Jun [DATE] Aug Sep Oct Nov Dec / 2025 2026 2027 2028 2029 2…" at bounding box center [312, 415] width 509 height 28
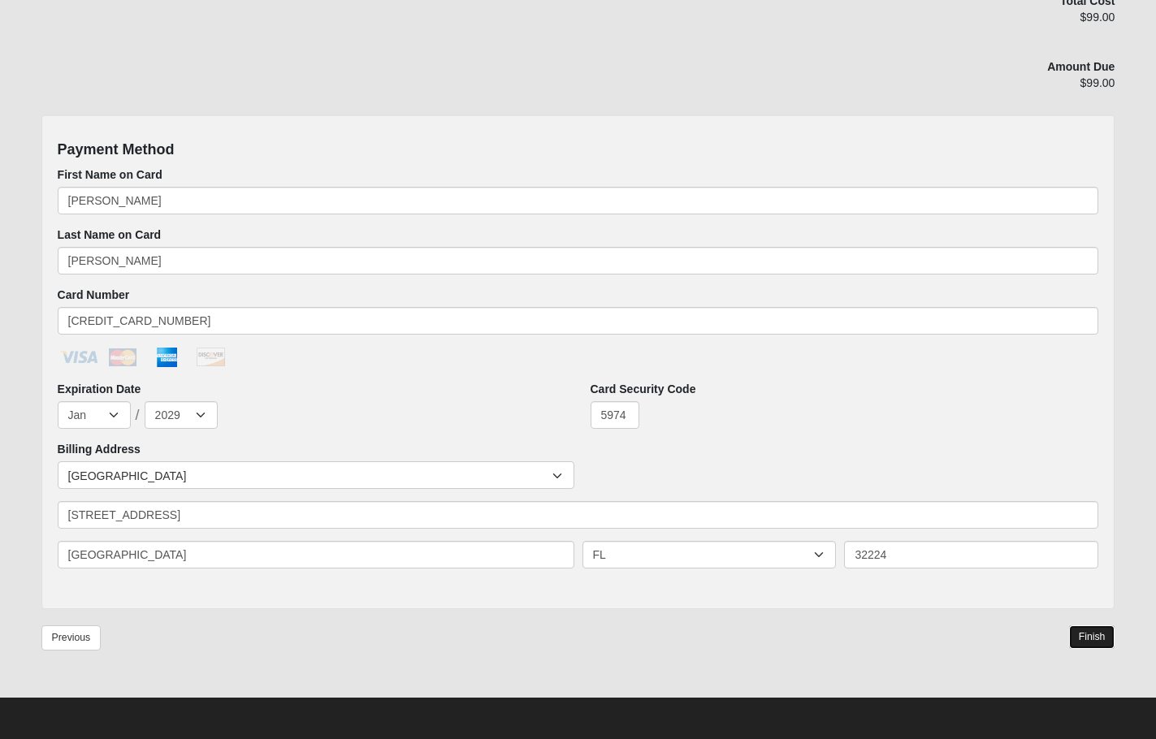
click at [1094, 638] on link "Finish" at bounding box center [1092, 638] width 46 height 24
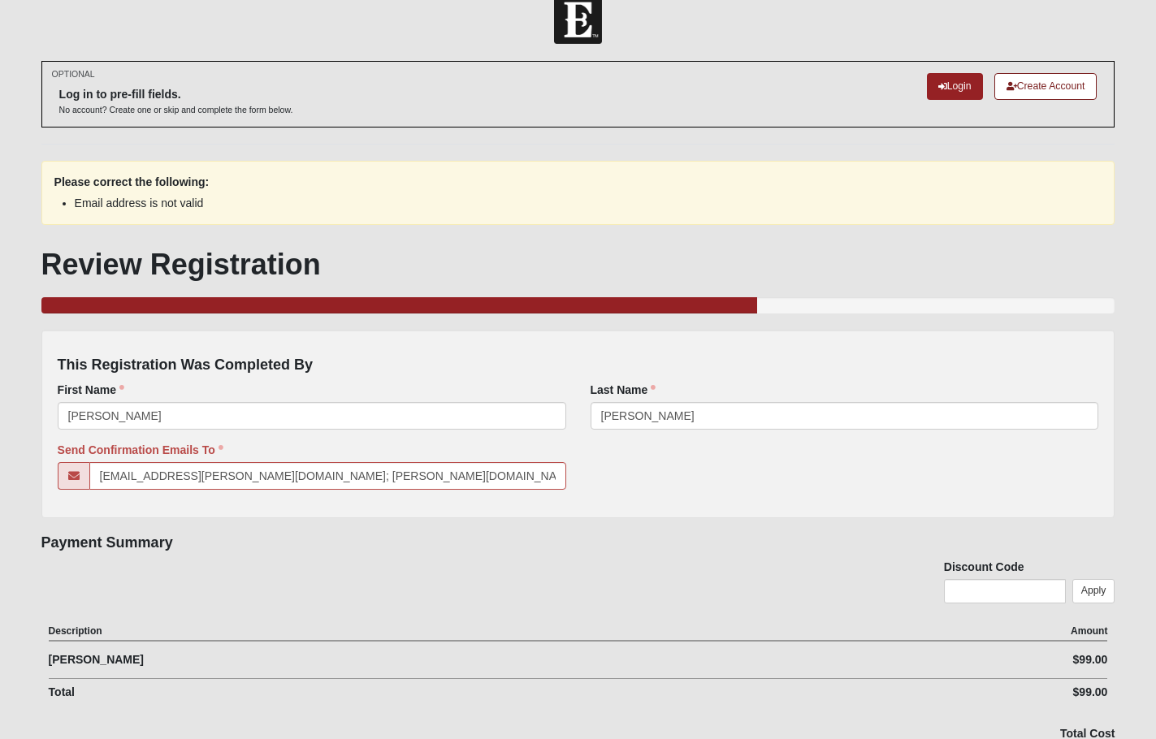
scroll to position [37, 0]
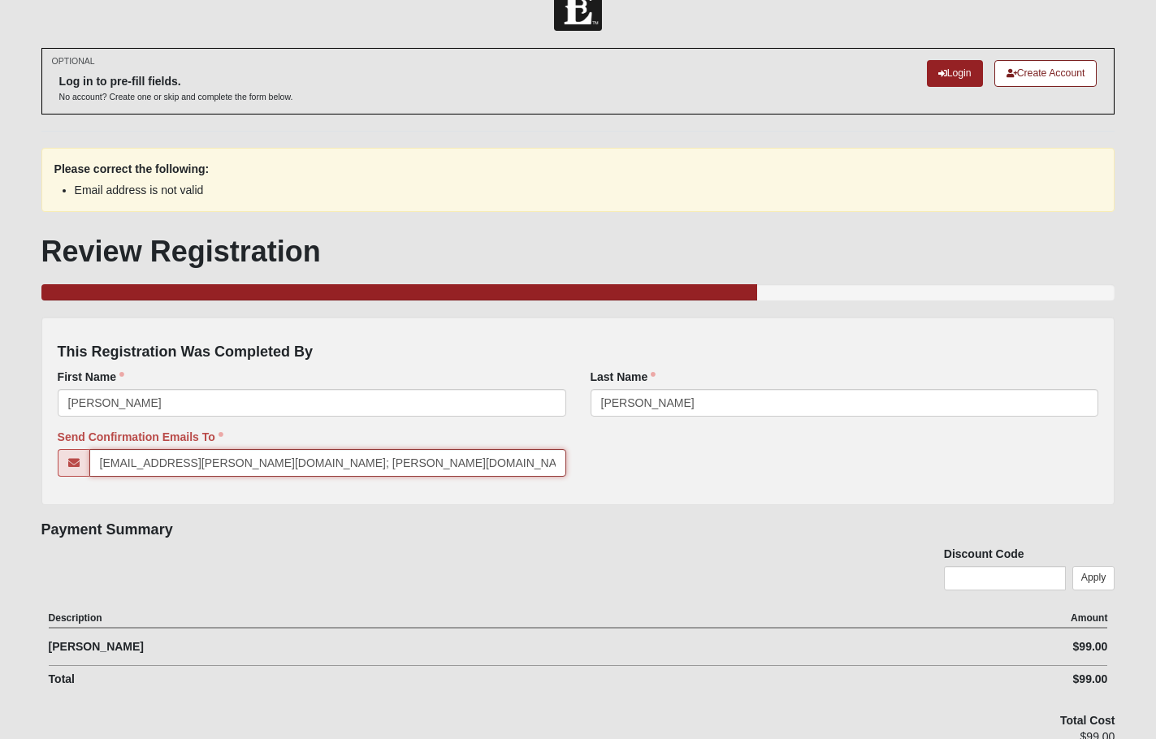
click at [393, 468] on input "[EMAIL_ADDRESS][PERSON_NAME][DOMAIN_NAME]; [PERSON_NAME][DOMAIN_NAME][EMAIL_ADD…" at bounding box center [327, 463] width 477 height 28
drag, startPoint x: 400, startPoint y: 466, endPoint x: 239, endPoint y: 466, distance: 160.9
click at [239, 466] on input "[EMAIL_ADDRESS][PERSON_NAME][DOMAIN_NAME]; [PERSON_NAME][DOMAIN_NAME][EMAIL_ADD…" at bounding box center [327, 463] width 477 height 28
type input "[EMAIL_ADDRESS][PERSON_NAME][DOMAIN_NAME]"
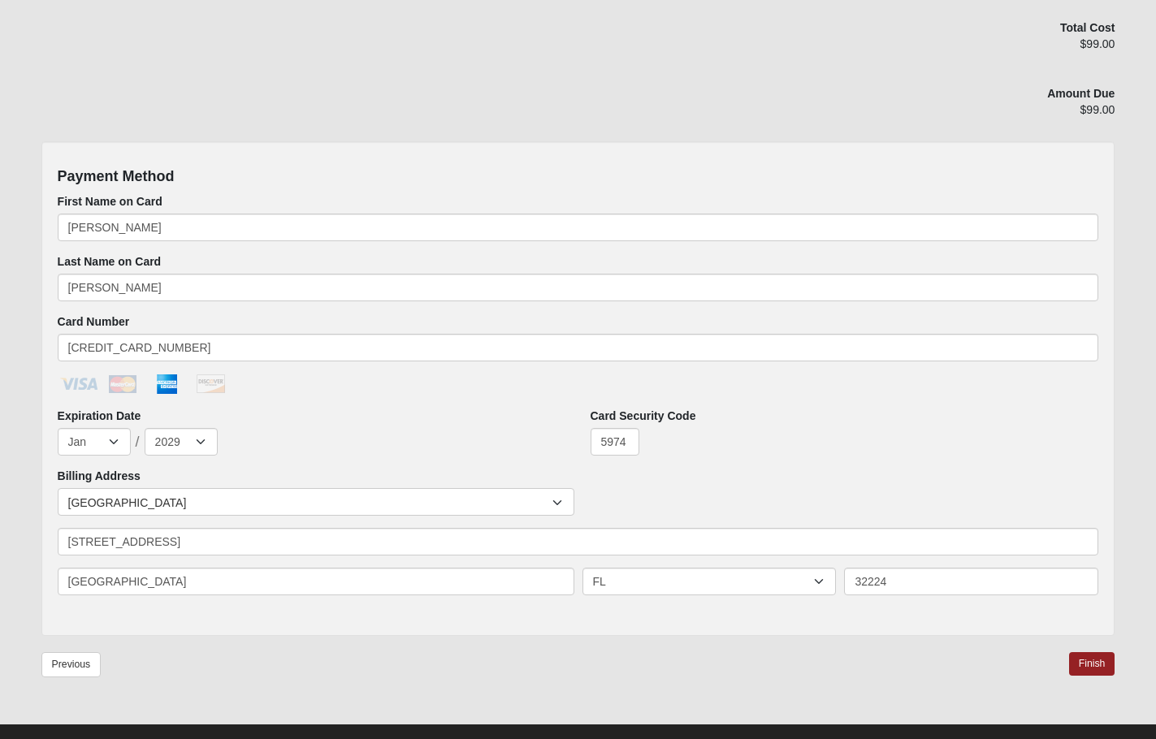
scroll to position [757, 0]
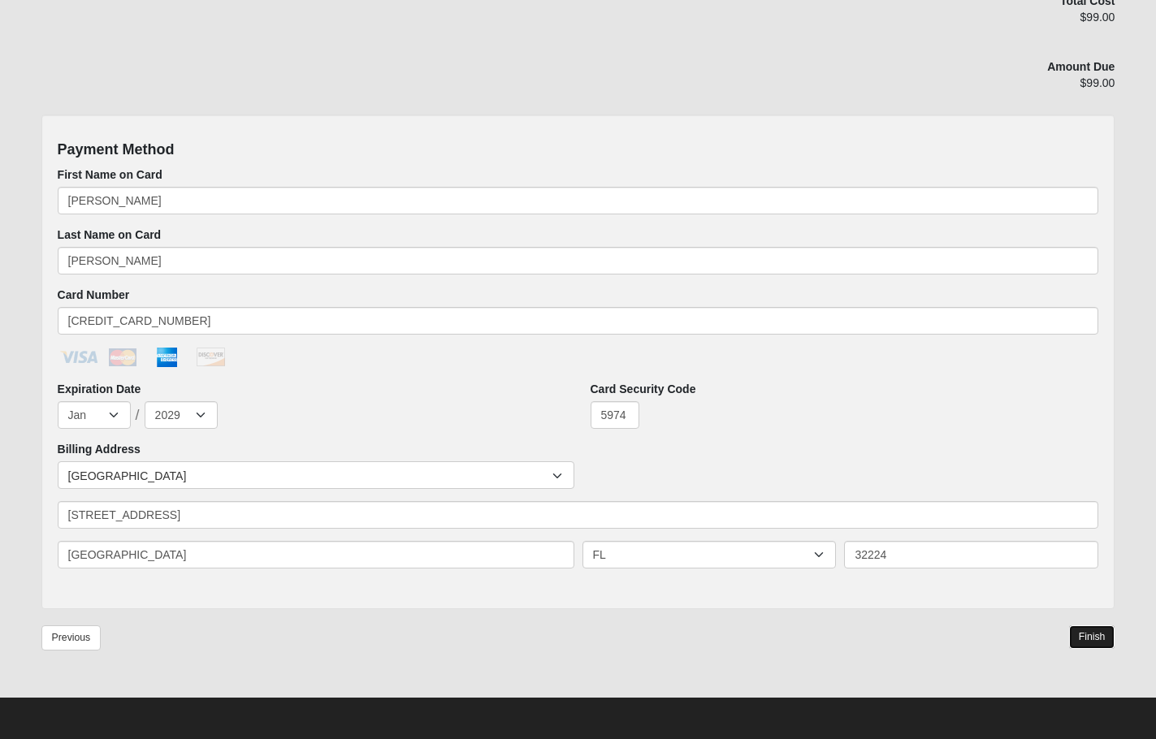
click at [1097, 637] on link "Finish" at bounding box center [1092, 638] width 46 height 24
